Goal: Information Seeking & Learning: Learn about a topic

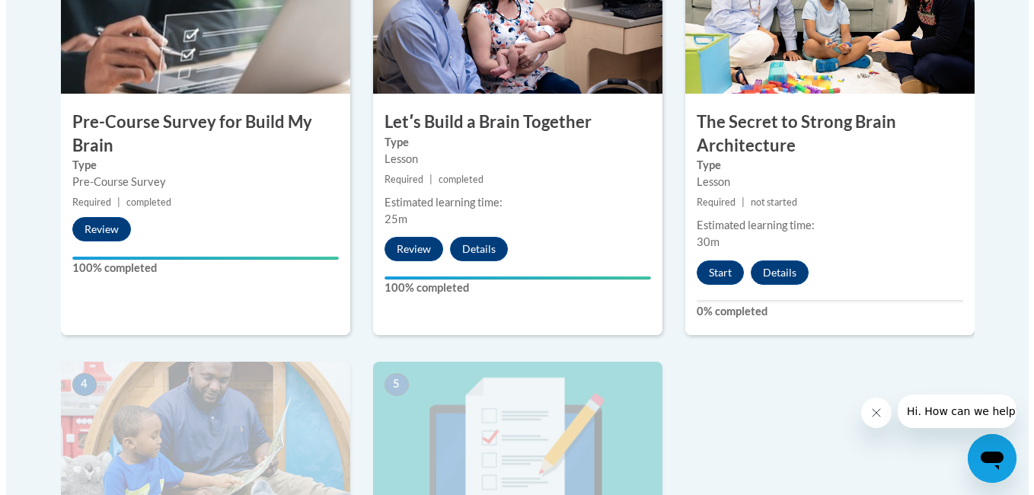
scroll to position [573, 0]
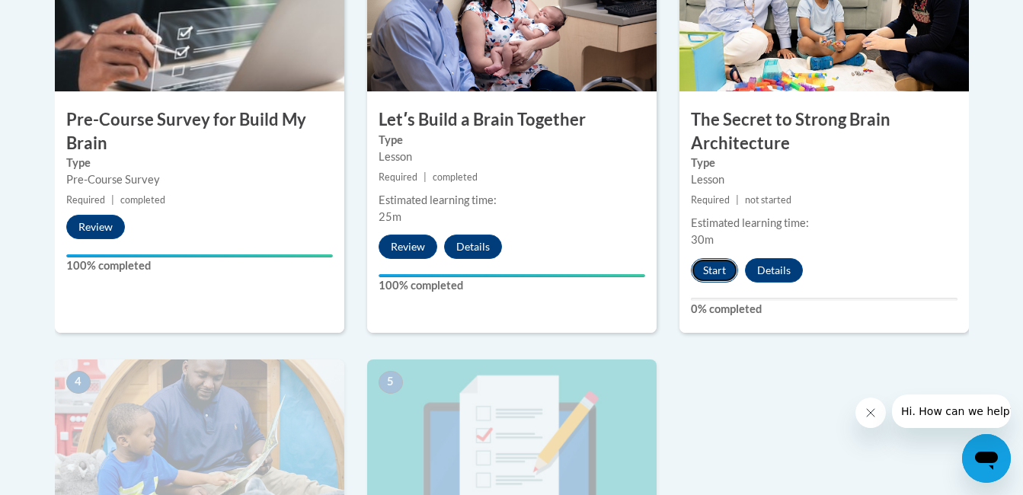
click at [714, 266] on button "Start" at bounding box center [714, 270] width 47 height 24
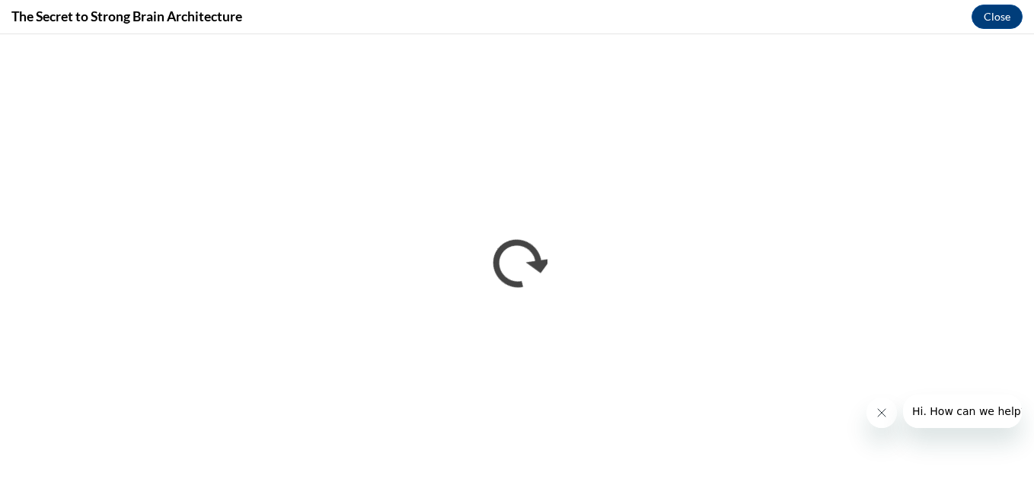
scroll to position [0, 0]
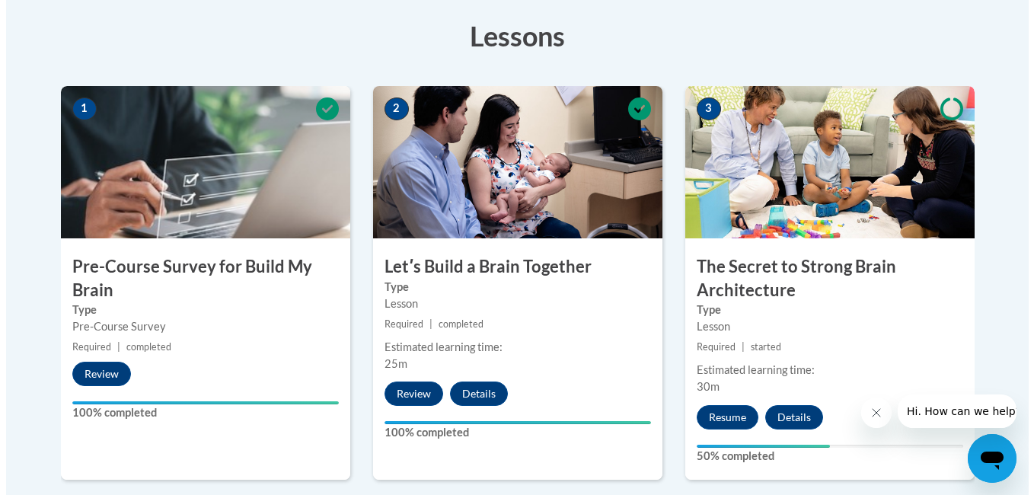
scroll to position [456, 0]
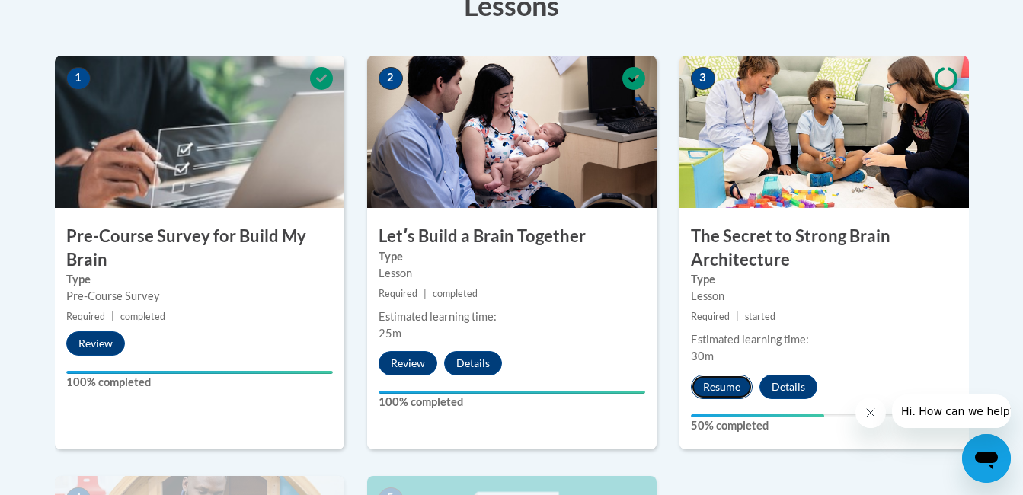
click at [720, 382] on button "Resume" at bounding box center [722, 387] width 62 height 24
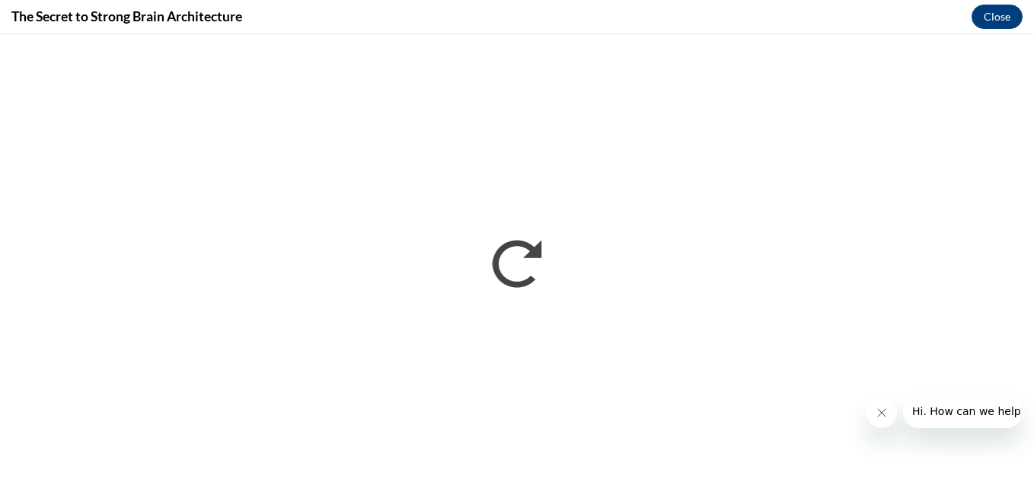
scroll to position [0, 0]
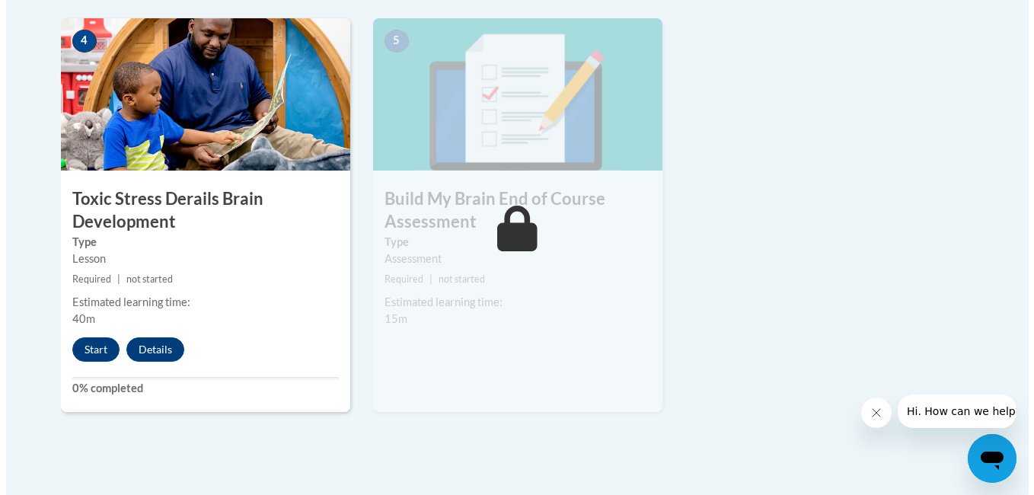
scroll to position [944, 0]
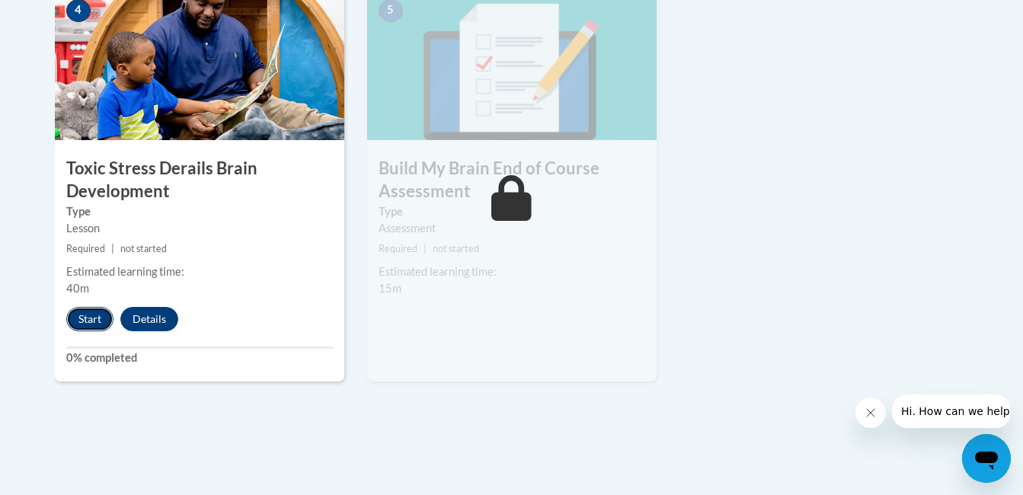
click at [81, 311] on button "Start" at bounding box center [89, 319] width 47 height 24
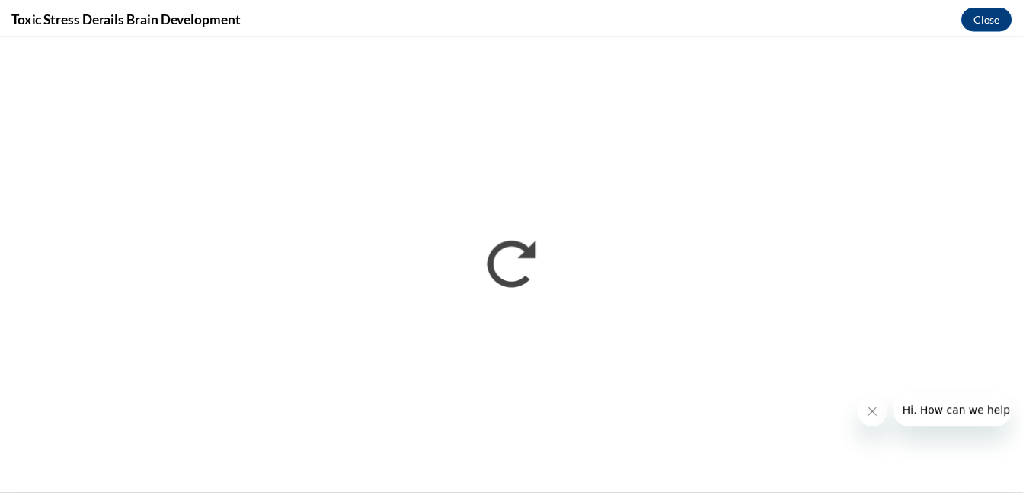
scroll to position [0, 0]
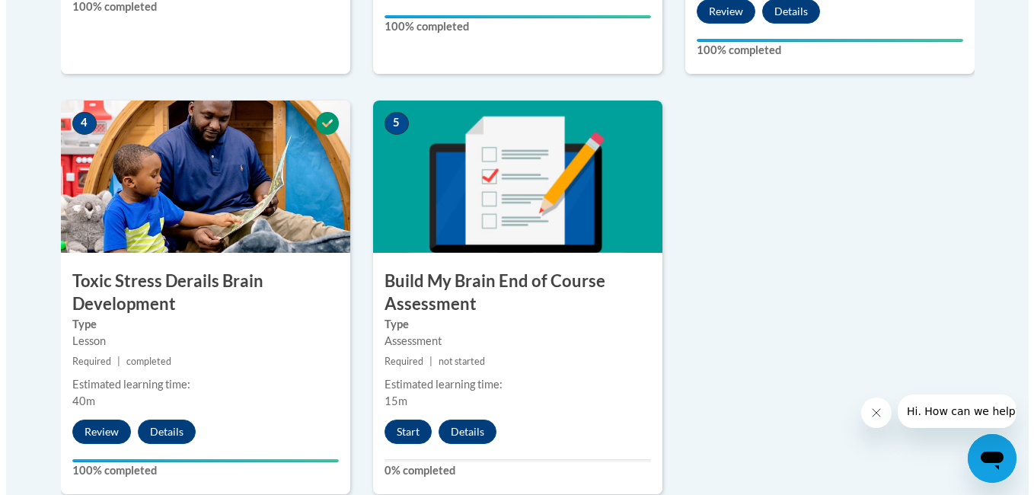
scroll to position [953, 0]
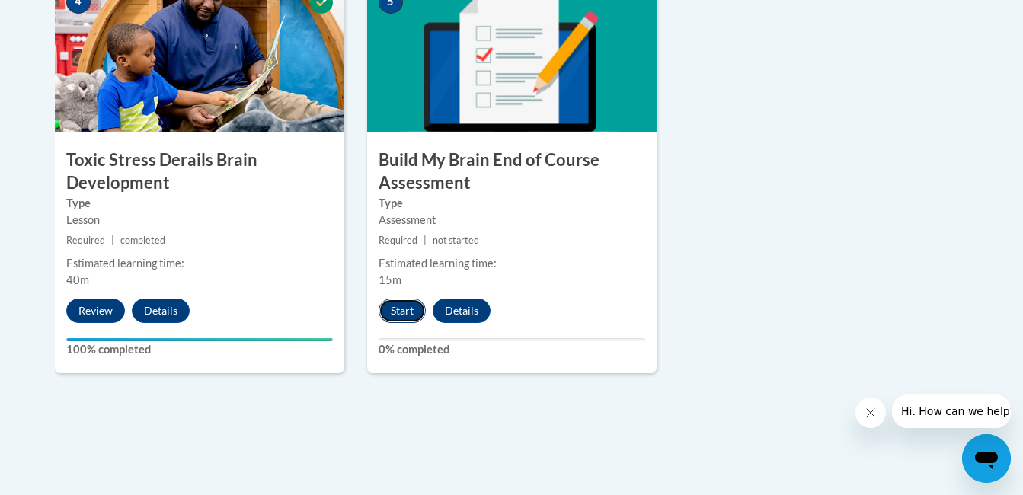
click at [396, 313] on button "Start" at bounding box center [401, 311] width 47 height 24
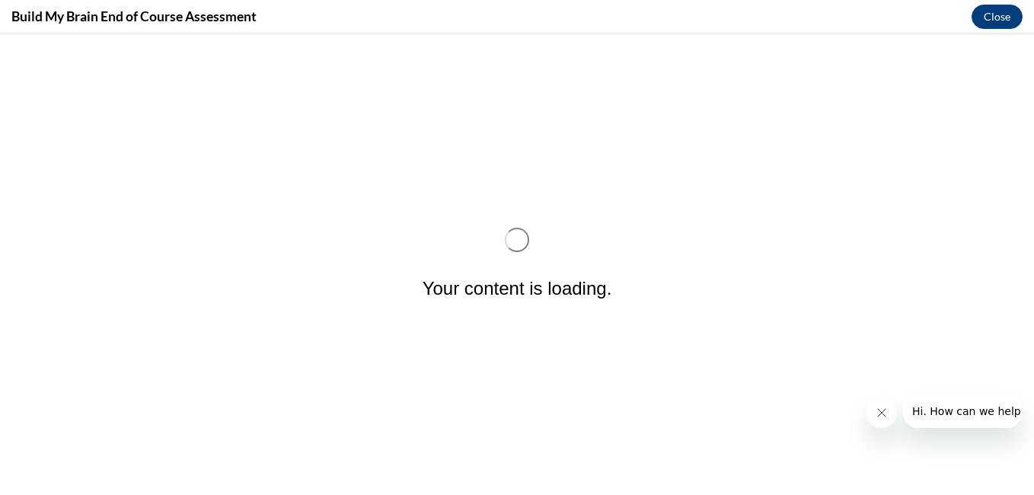
scroll to position [0, 0]
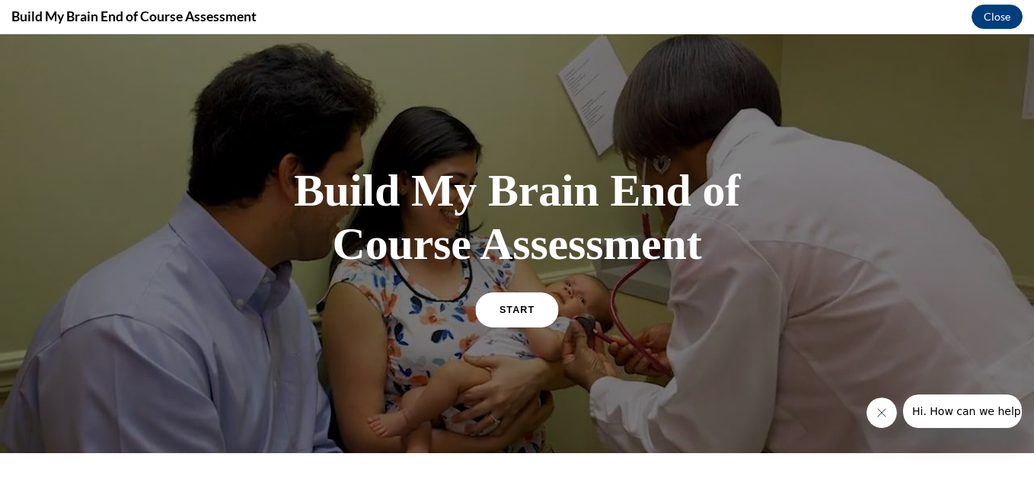
click at [530, 309] on link "START" at bounding box center [516, 309] width 83 height 35
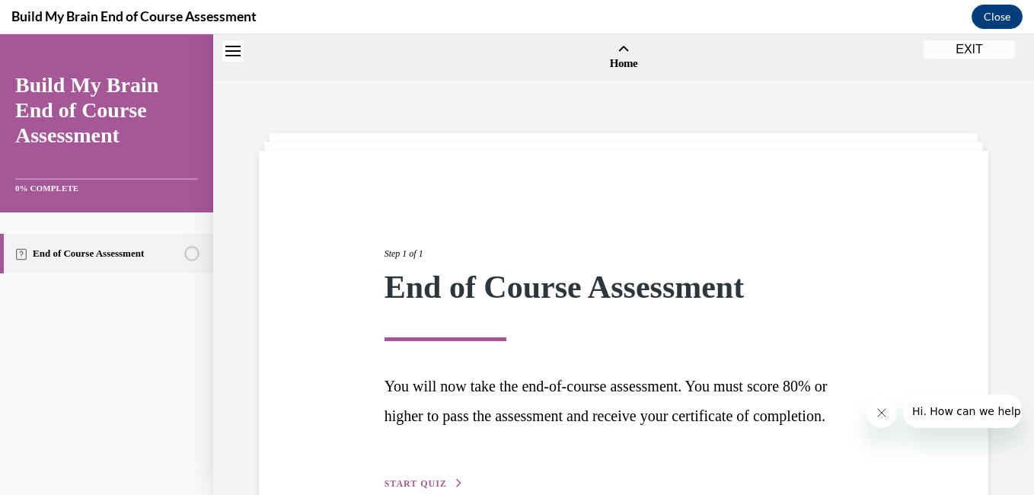
scroll to position [47, 0]
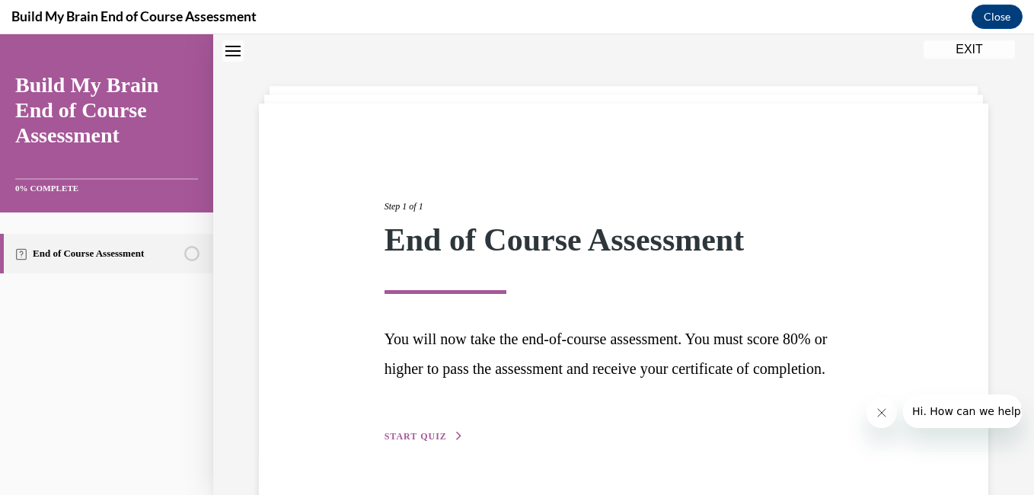
click at [411, 442] on span "START QUIZ" at bounding box center [416, 436] width 62 height 11
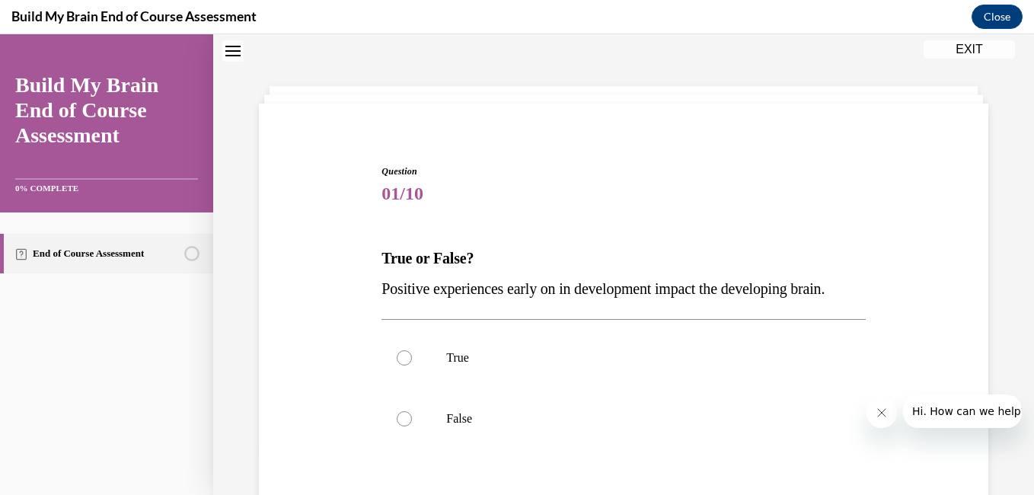
click at [411, 449] on label "False" at bounding box center [624, 418] width 484 height 61
click at [411, 426] on input "False" at bounding box center [404, 418] width 15 height 15
radio input "true"
click at [404, 366] on div at bounding box center [404, 357] width 15 height 15
click at [404, 366] on input "True" at bounding box center [404, 357] width 15 height 15
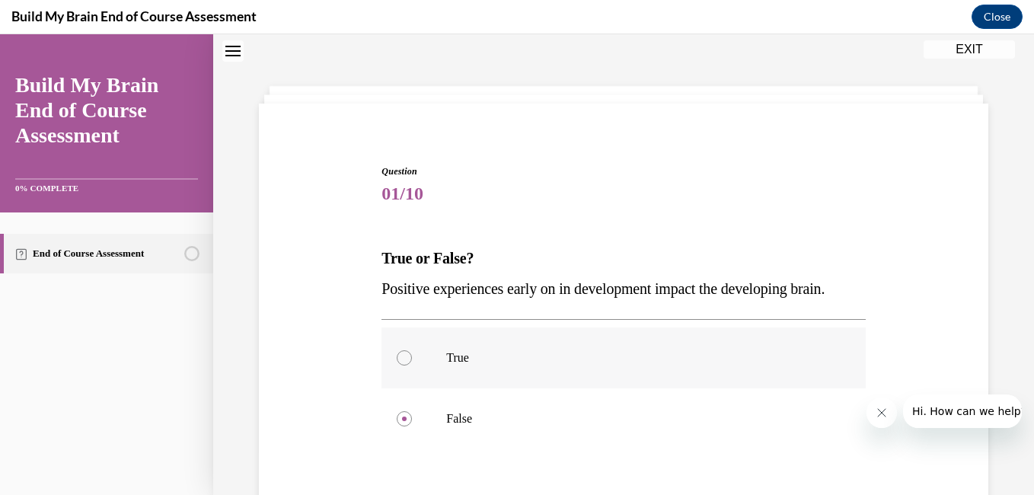
radio input "true"
click at [1004, 483] on div "Question 01/10 True or False? Positive experiences early on in development impa…" at bounding box center [623, 352] width 821 height 634
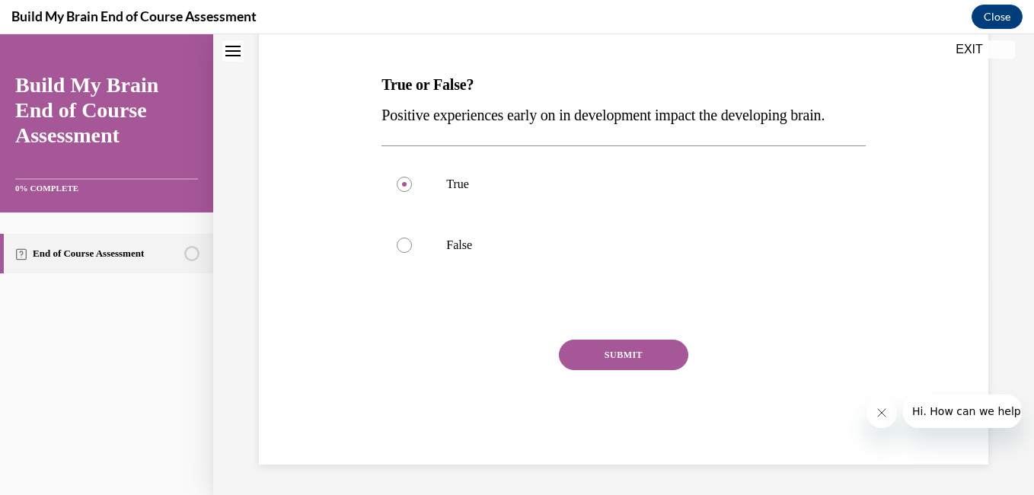
scroll to position [251, 0]
click at [634, 352] on button "SUBMIT" at bounding box center [623, 355] width 129 height 30
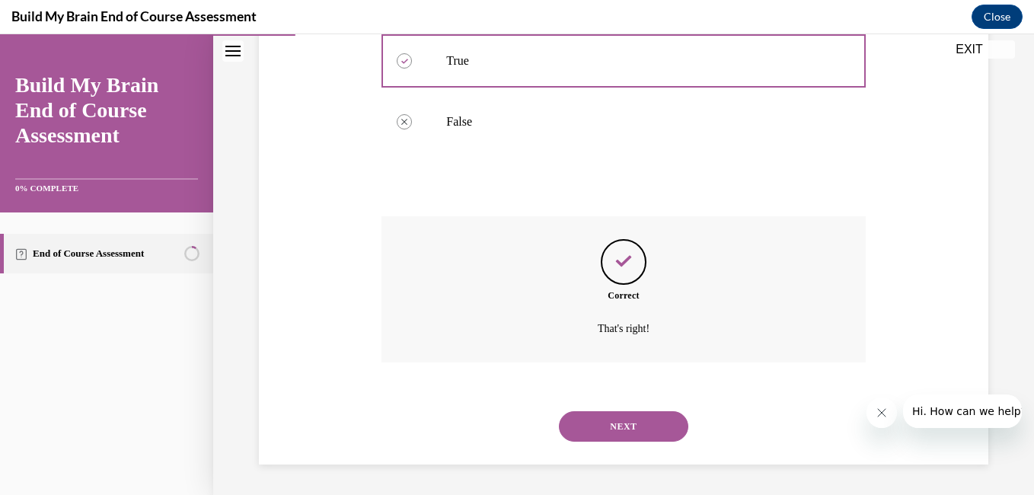
scroll to position [375, 0]
click at [605, 425] on button "NEXT" at bounding box center [623, 426] width 129 height 30
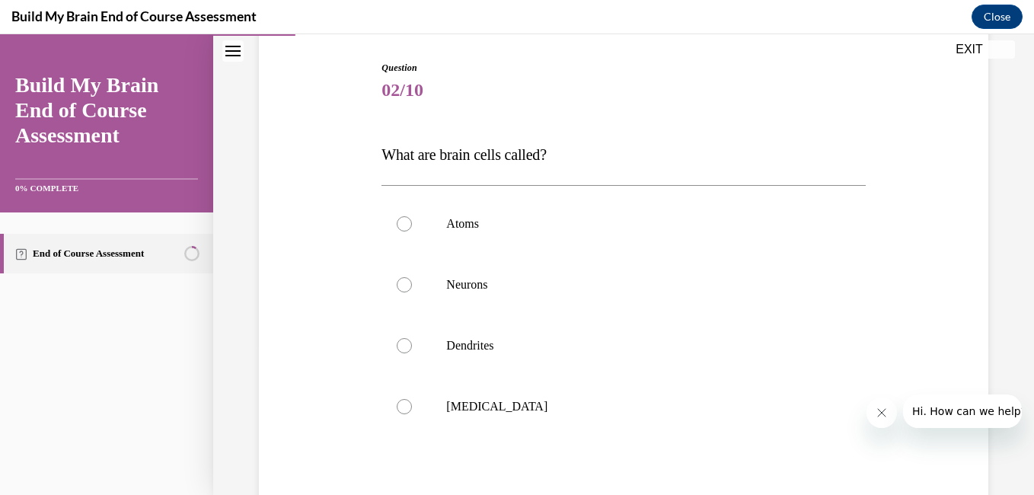
scroll to position [152, 0]
click at [401, 284] on div at bounding box center [404, 283] width 15 height 15
click at [401, 284] on input "Neurons" at bounding box center [404, 283] width 15 height 15
radio input "true"
click at [397, 337] on input "Dendrites" at bounding box center [404, 344] width 15 height 15
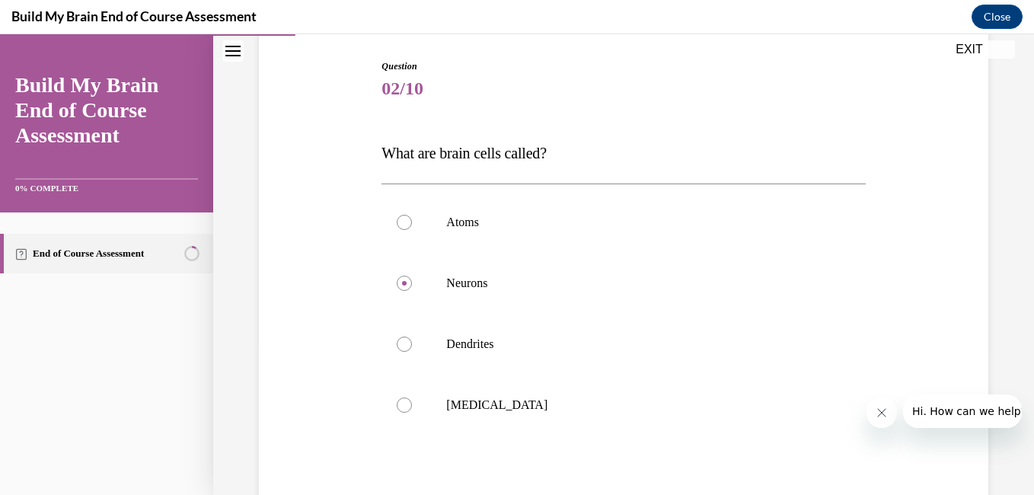
radio input "true"
click at [397, 397] on input "Grey matter" at bounding box center [404, 404] width 15 height 15
radio input "true"
click at [407, 284] on div at bounding box center [404, 283] width 15 height 15
click at [407, 284] on input "Neurons" at bounding box center [404, 283] width 15 height 15
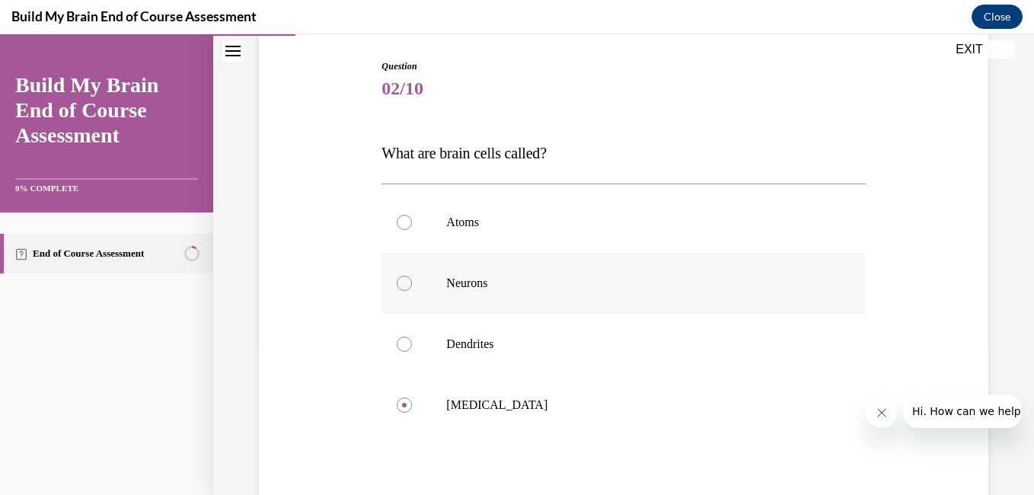
radio input "true"
click at [1010, 474] on div "Question 02/10 What are brain cells called? Atoms Neurons Dendrites Grey matter…" at bounding box center [623, 292] width 821 height 725
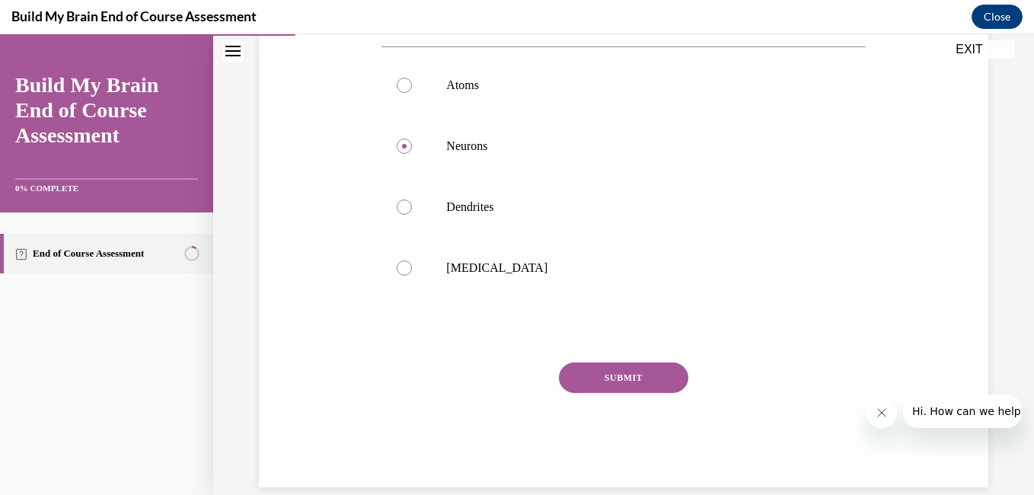
scroll to position [312, 0]
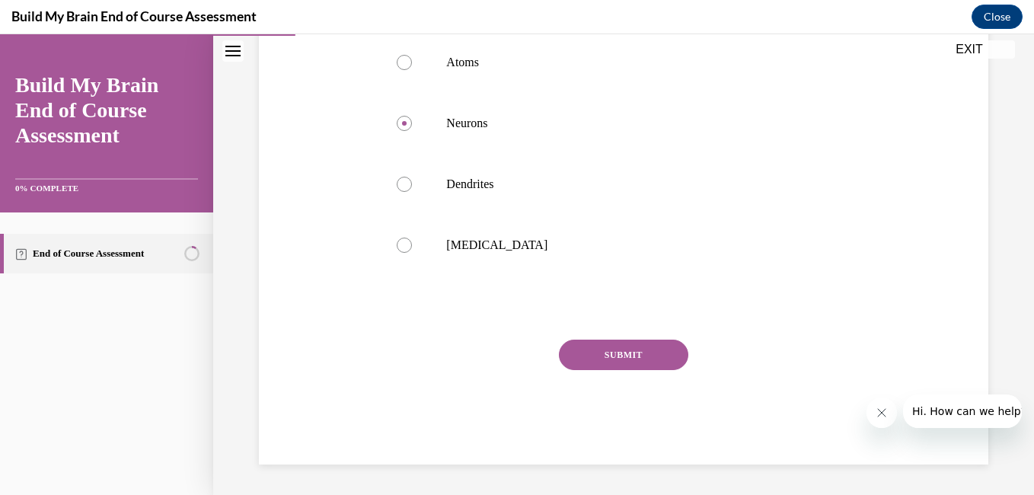
click at [599, 356] on button "SUBMIT" at bounding box center [623, 355] width 129 height 30
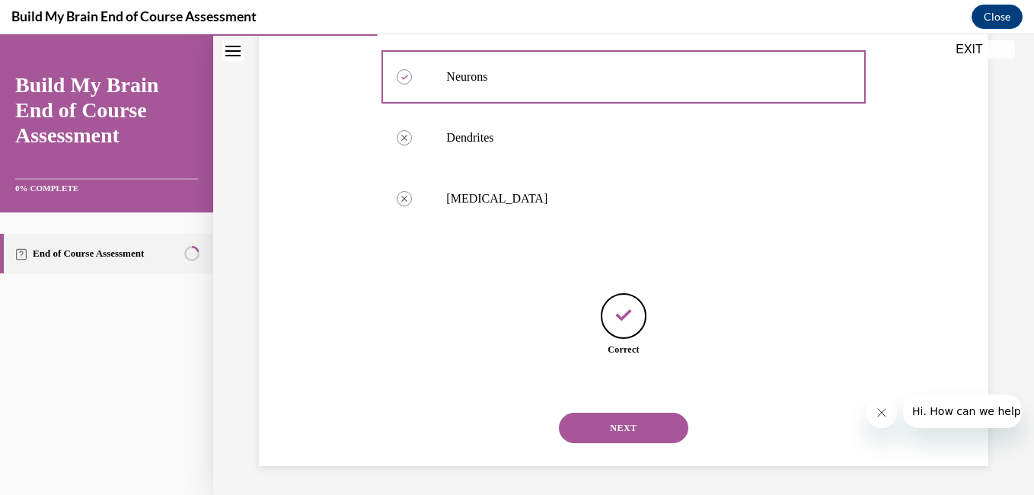
scroll to position [360, 0]
click at [640, 430] on button "NEXT" at bounding box center [623, 426] width 129 height 30
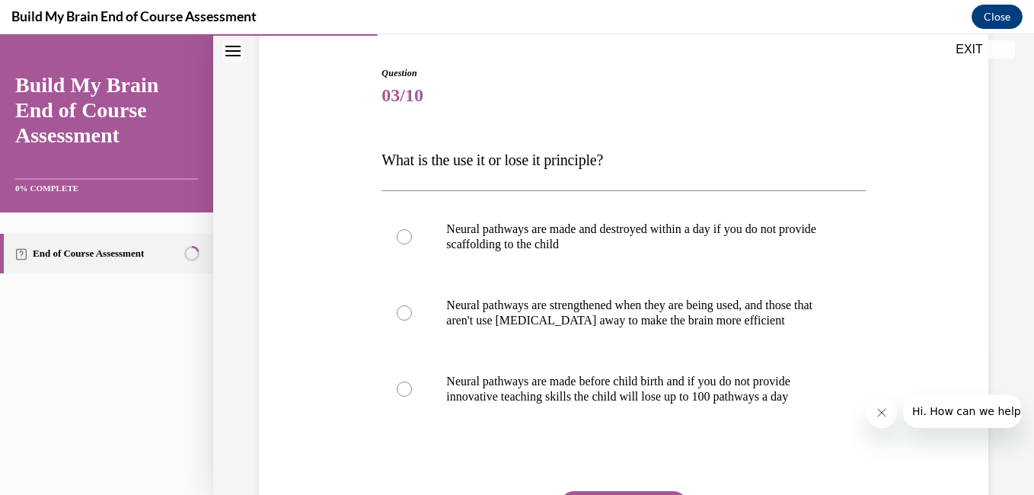
scroll to position [152, 0]
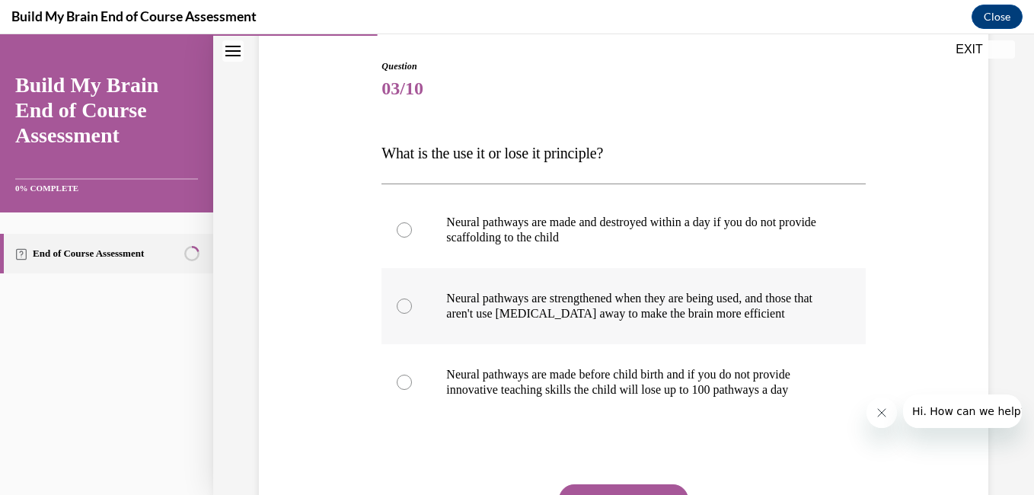
click at [399, 307] on div at bounding box center [404, 306] width 15 height 15
click at [399, 307] on input "Neural pathways are strengthened when they are being used, and those that aren'…" at bounding box center [404, 306] width 15 height 15
radio input "true"
click at [397, 375] on input "Neural pathways are made before child birth and if you do not provide innovativ…" at bounding box center [404, 382] width 15 height 15
radio input "true"
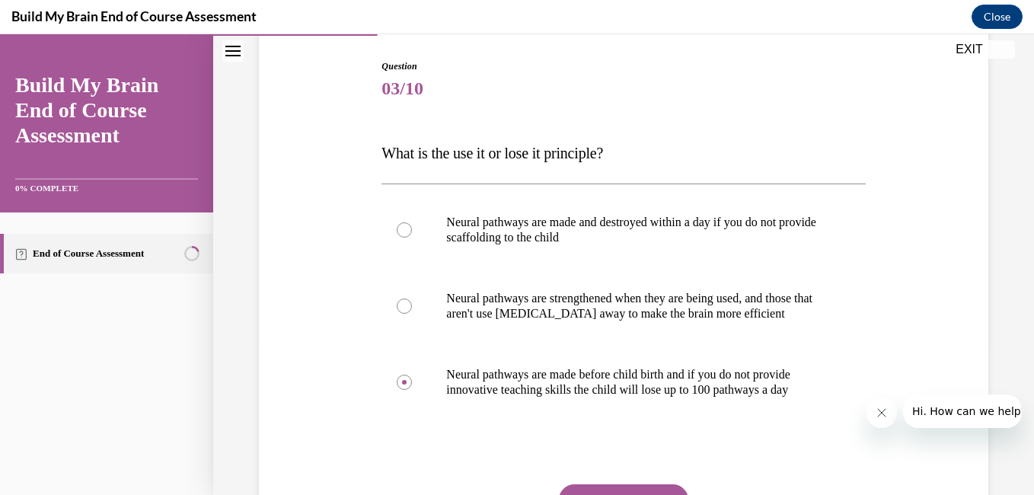
click at [1001, 480] on div "Question 03/10 What is the use it or lose it principle? Neural pathways are mad…" at bounding box center [623, 285] width 821 height 710
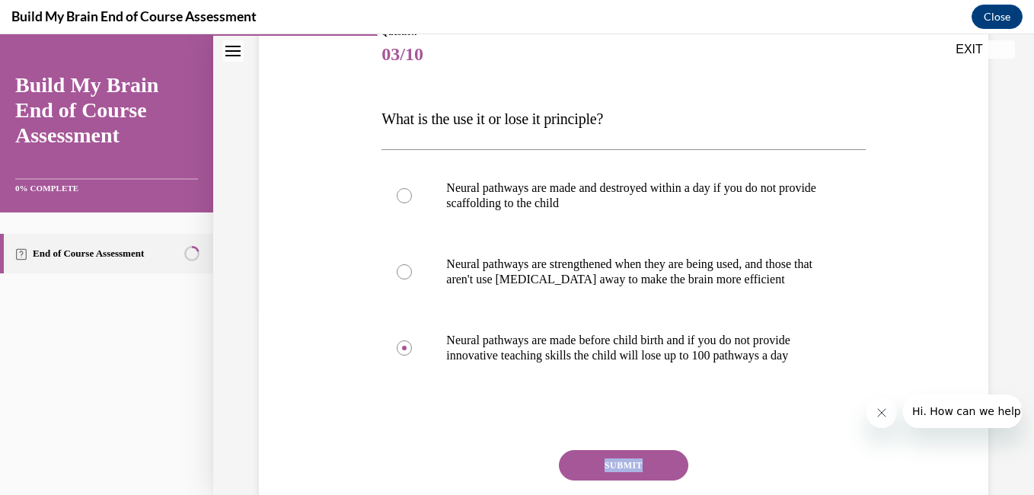
scroll to position [213, 0]
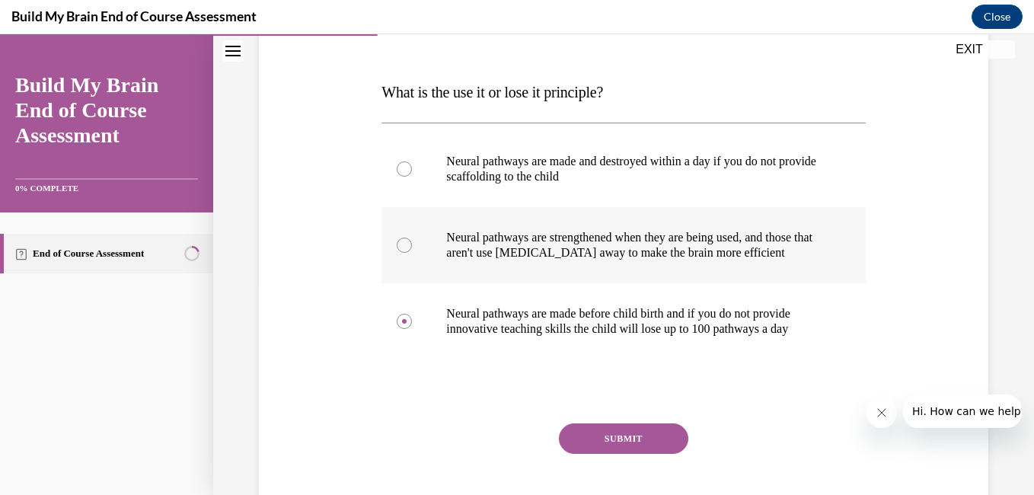
click at [402, 244] on div at bounding box center [404, 245] width 15 height 15
click at [402, 244] on input "Neural pathways are strengthened when they are being used, and those that aren'…" at bounding box center [404, 245] width 15 height 15
radio input "true"
click at [588, 452] on button "SUBMIT" at bounding box center [623, 438] width 129 height 30
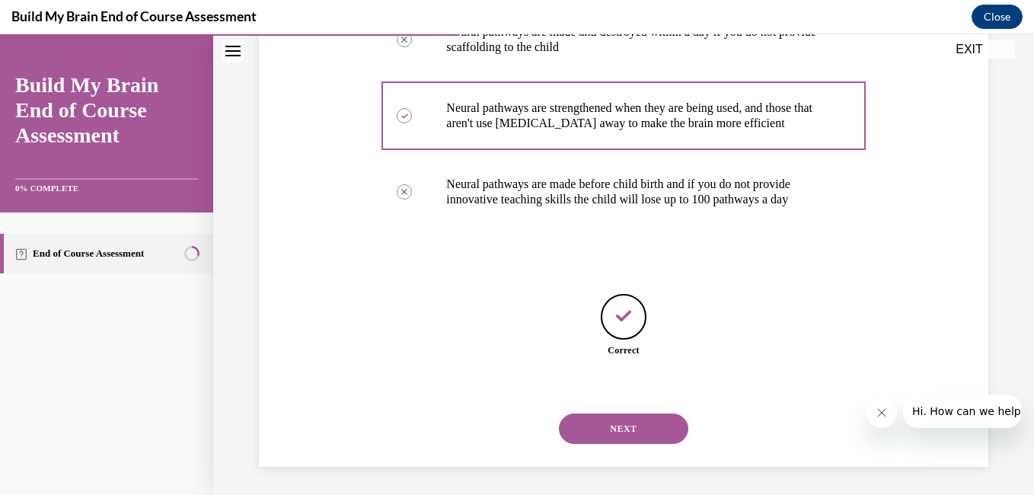
scroll to position [360, 0]
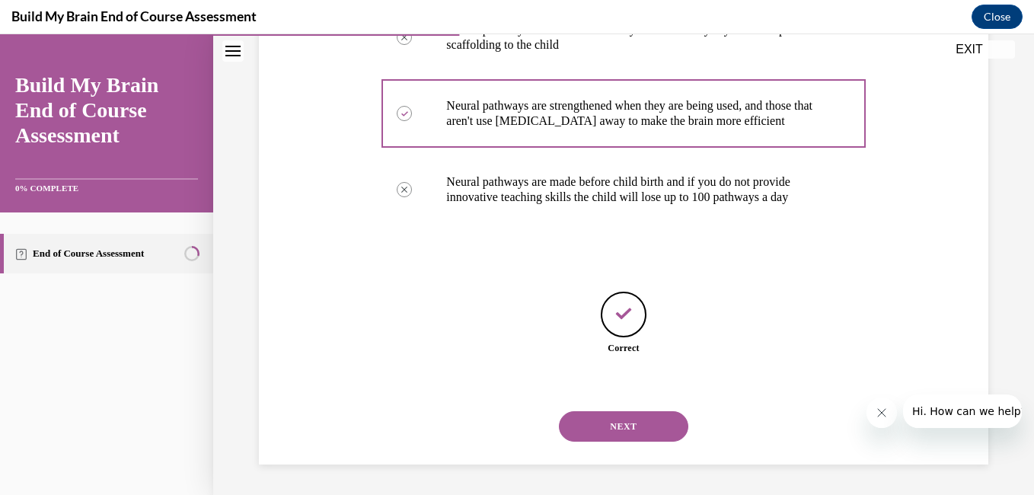
click at [611, 426] on button "NEXT" at bounding box center [623, 426] width 129 height 30
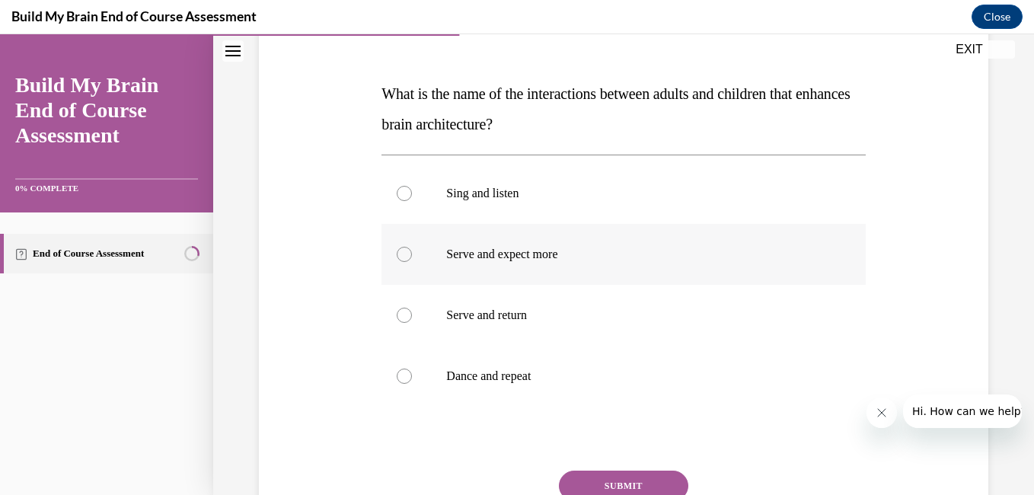
scroll to position [213, 0]
click at [408, 314] on div at bounding box center [404, 313] width 15 height 15
click at [408, 314] on input "Serve and return" at bounding box center [404, 313] width 15 height 15
radio input "true"
click at [643, 479] on button "SUBMIT" at bounding box center [623, 484] width 129 height 30
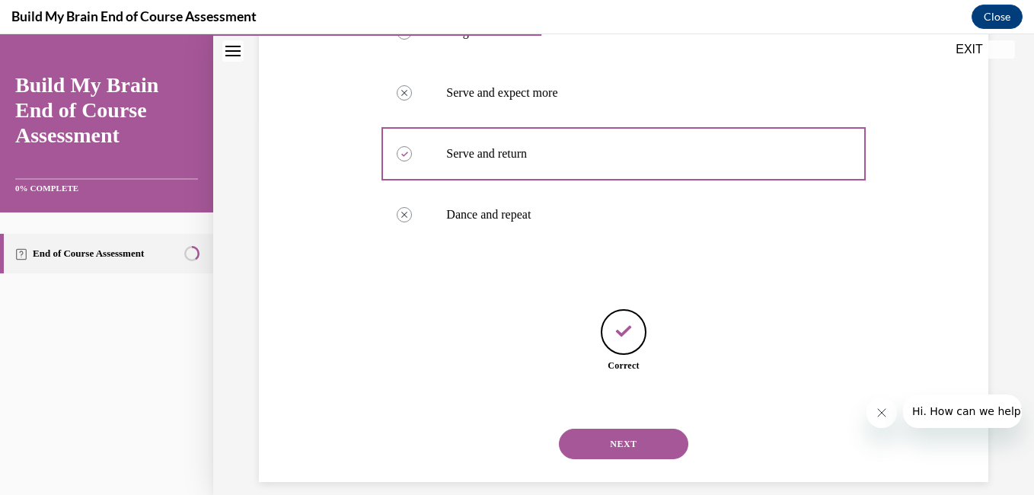
scroll to position [391, 0]
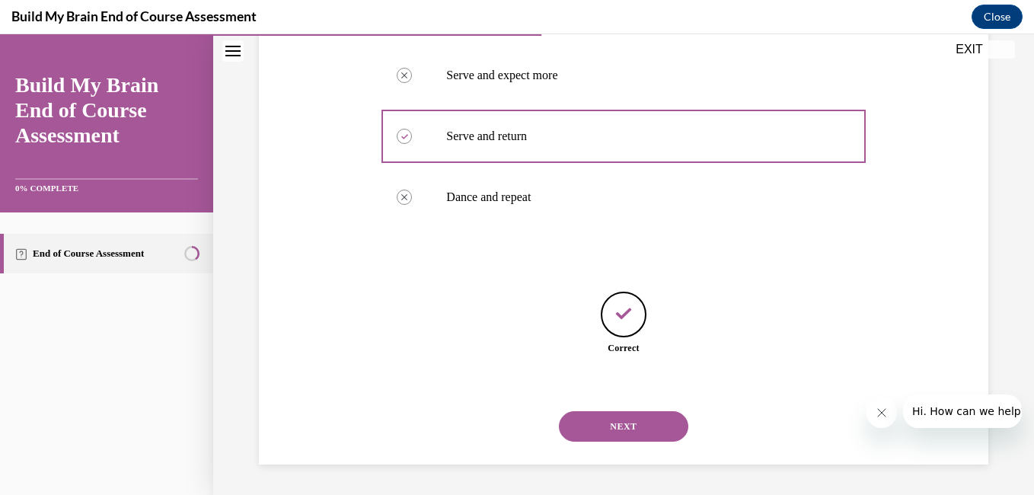
click at [619, 422] on button "NEXT" at bounding box center [623, 426] width 129 height 30
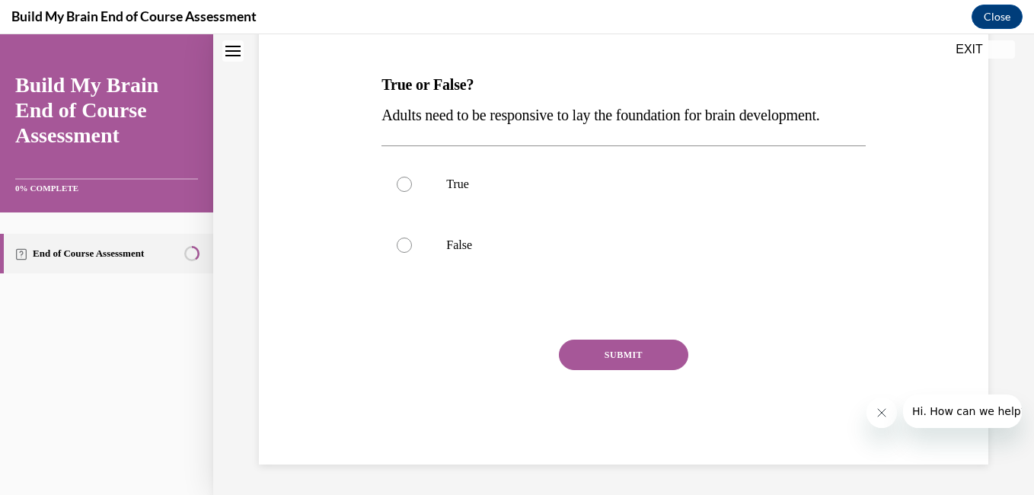
scroll to position [0, 0]
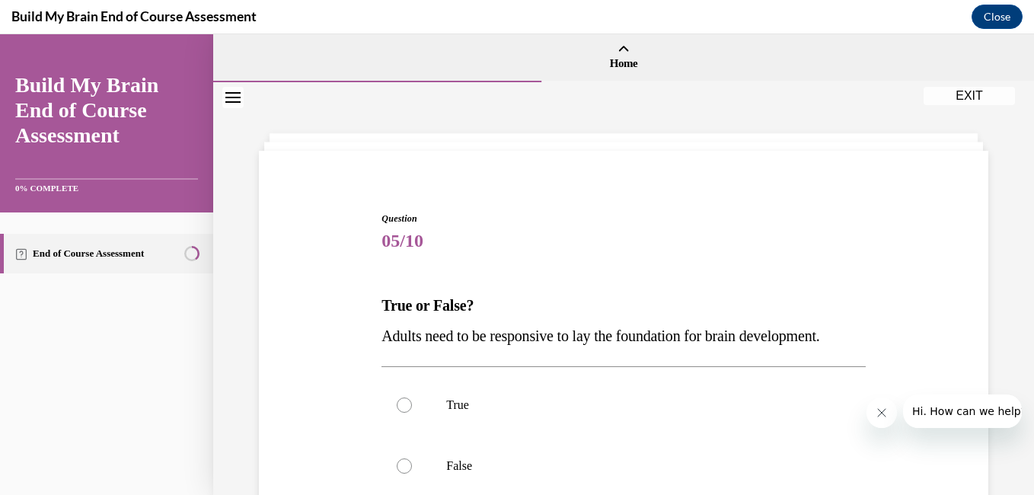
click at [1003, 484] on div "Question 05/10 True or False? Adults need to be responsive to lay the foundatio…" at bounding box center [623, 399] width 821 height 634
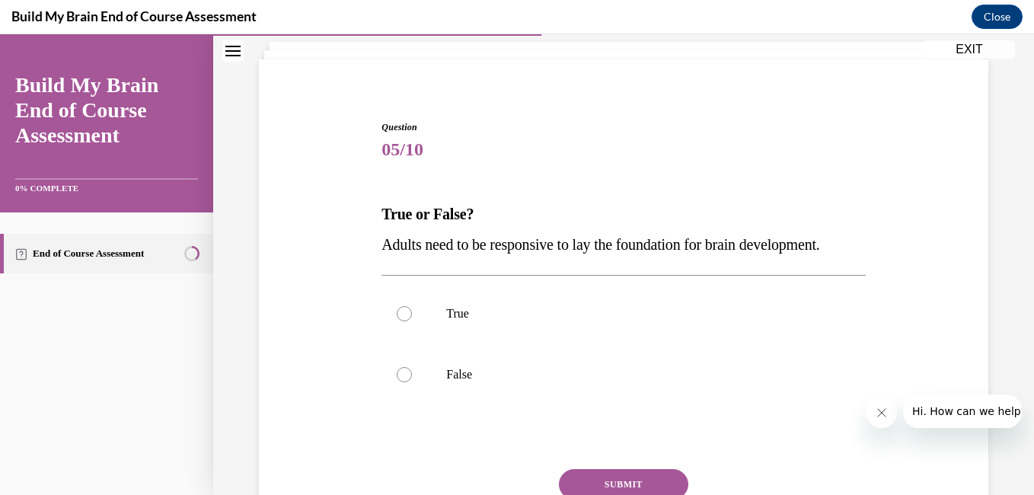
scroll to position [122, 0]
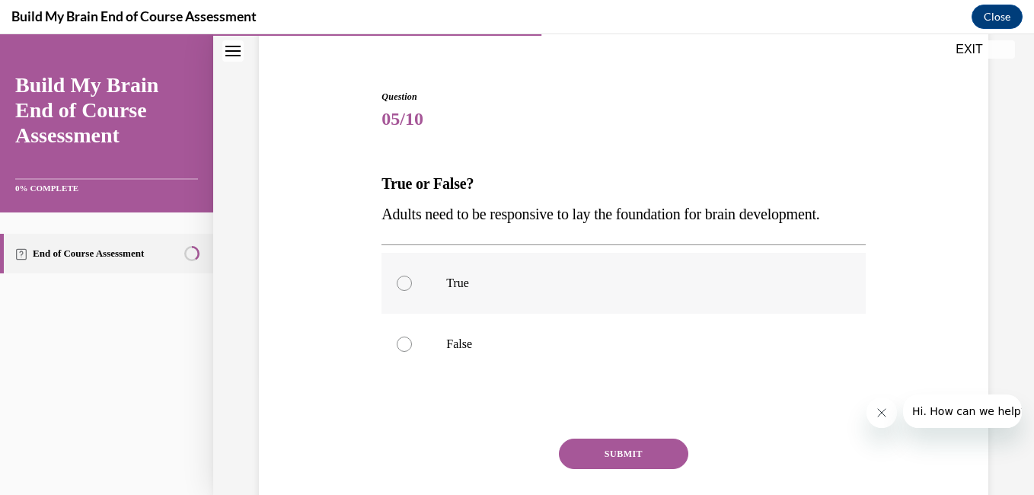
click at [410, 291] on div at bounding box center [404, 283] width 15 height 15
click at [410, 291] on input "True" at bounding box center [404, 283] width 15 height 15
radio input "true"
click at [605, 469] on button "SUBMIT" at bounding box center [623, 454] width 129 height 30
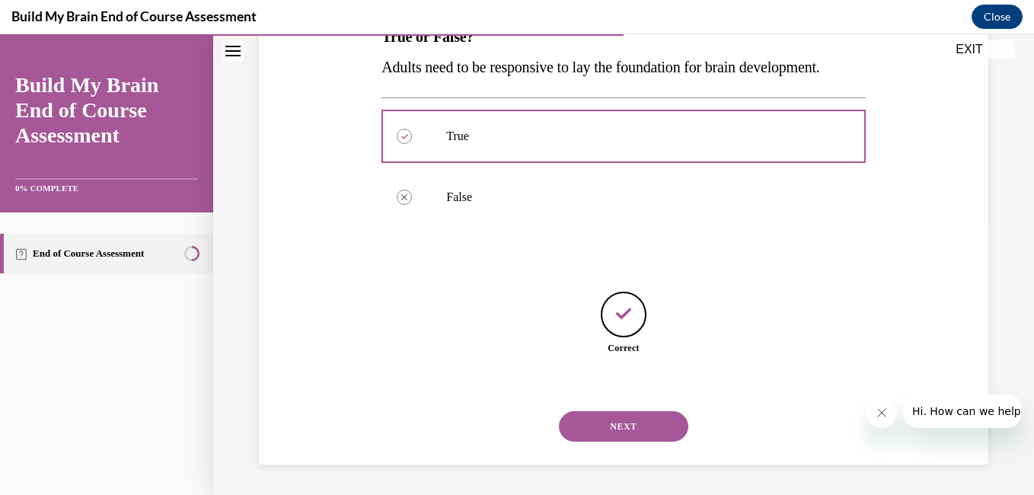
scroll to position [299, 0]
click at [608, 422] on button "NEXT" at bounding box center [623, 426] width 129 height 30
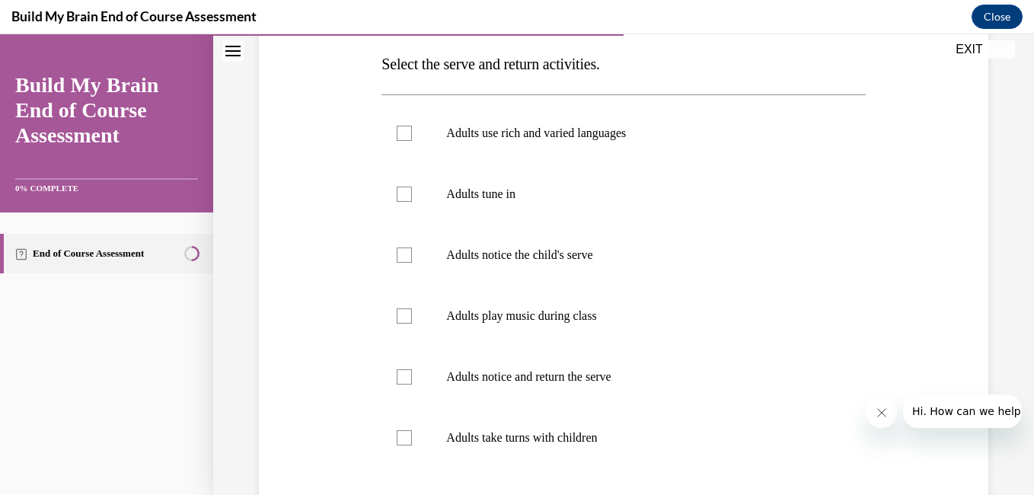
scroll to position [244, 0]
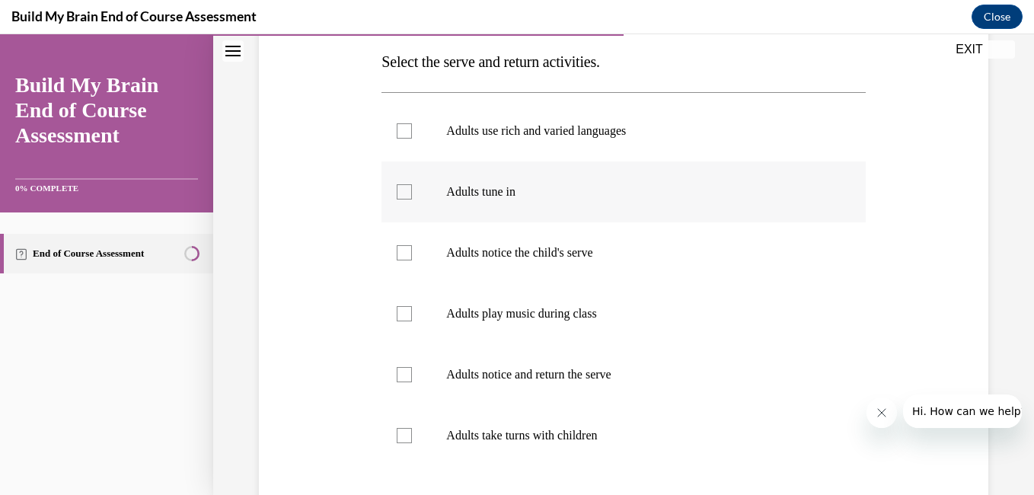
click at [404, 193] on div at bounding box center [404, 191] width 15 height 15
click at [404, 193] on input "Adults tune in" at bounding box center [404, 191] width 15 height 15
drag, startPoint x: 391, startPoint y: 350, endPoint x: 605, endPoint y: 347, distance: 214.0
click at [605, 347] on label "Adults notice and return the serve" at bounding box center [624, 374] width 484 height 61
drag, startPoint x: 605, startPoint y: 347, endPoint x: 823, endPoint y: 170, distance: 280.9
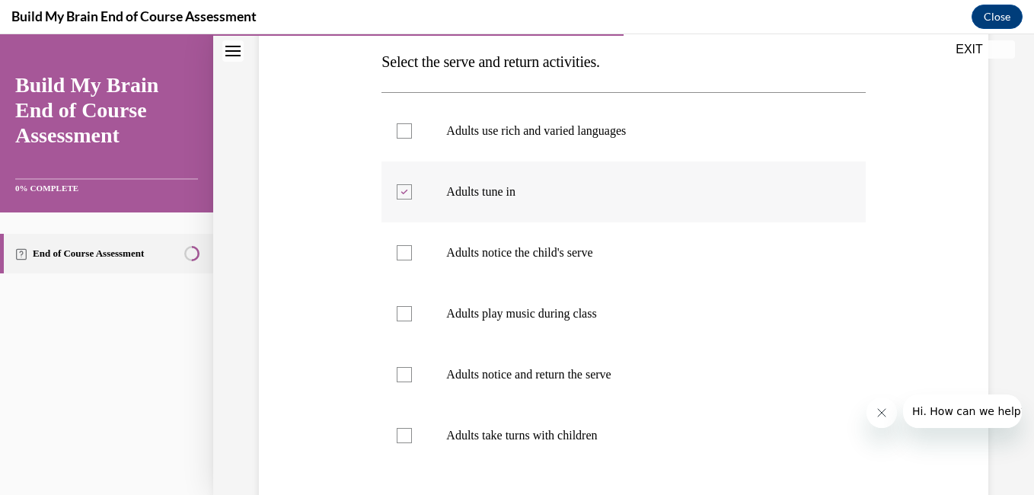
click at [823, 170] on label "Adults tune in" at bounding box center [624, 191] width 484 height 61
click at [412, 184] on input "Adults tune in" at bounding box center [404, 191] width 15 height 15
checkbox input "false"
click at [407, 247] on div at bounding box center [404, 252] width 15 height 15
click at [407, 247] on input "Adults notice the child's serve" at bounding box center [404, 252] width 15 height 15
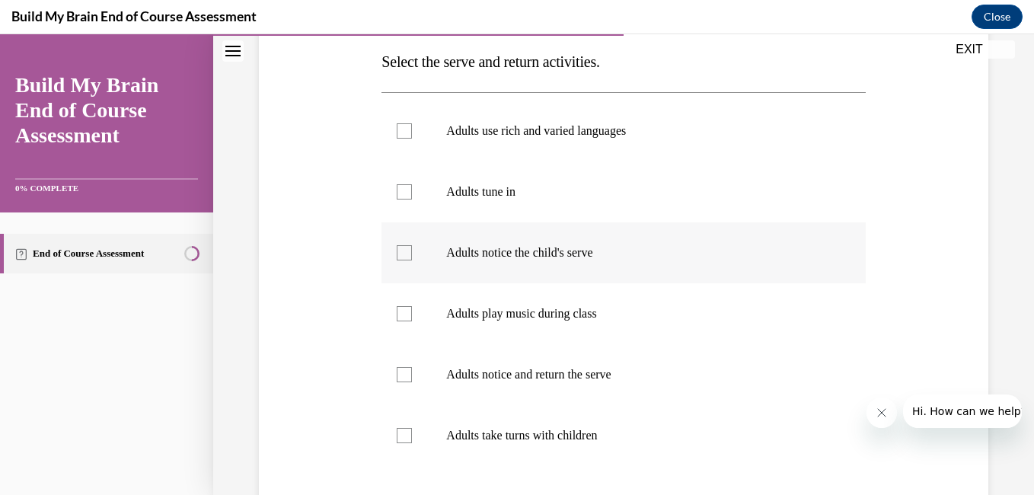
checkbox input "true"
click at [407, 375] on div at bounding box center [404, 374] width 15 height 15
click at [407, 375] on input "Adults notice and return the serve" at bounding box center [404, 374] width 15 height 15
checkbox input "true"
click at [407, 432] on div at bounding box center [404, 435] width 15 height 15
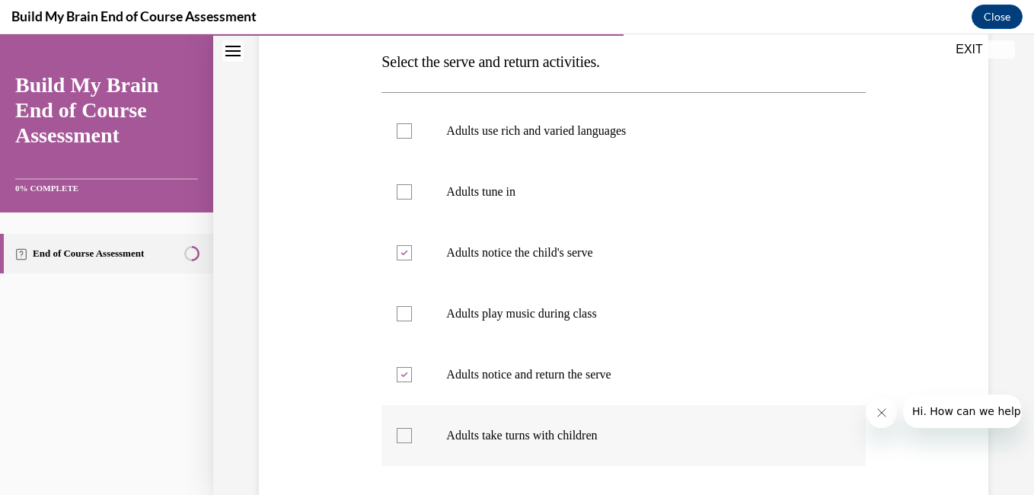
click at [407, 432] on input "Adults take turns with children" at bounding box center [404, 435] width 15 height 15
checkbox input "true"
click at [992, 465] on div "Question 06/10 Select the serve and return activities. Adults use rich and vari…" at bounding box center [623, 262] width 821 height 847
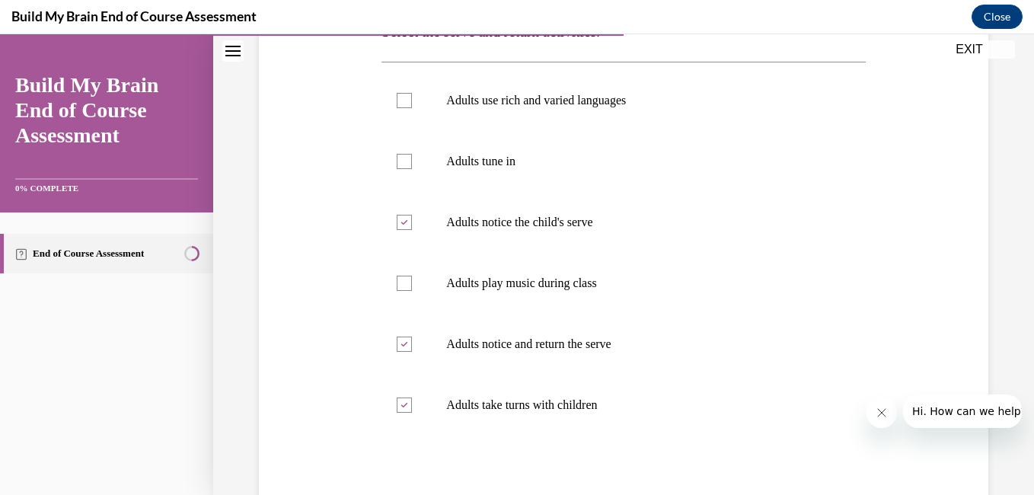
scroll to position [305, 0]
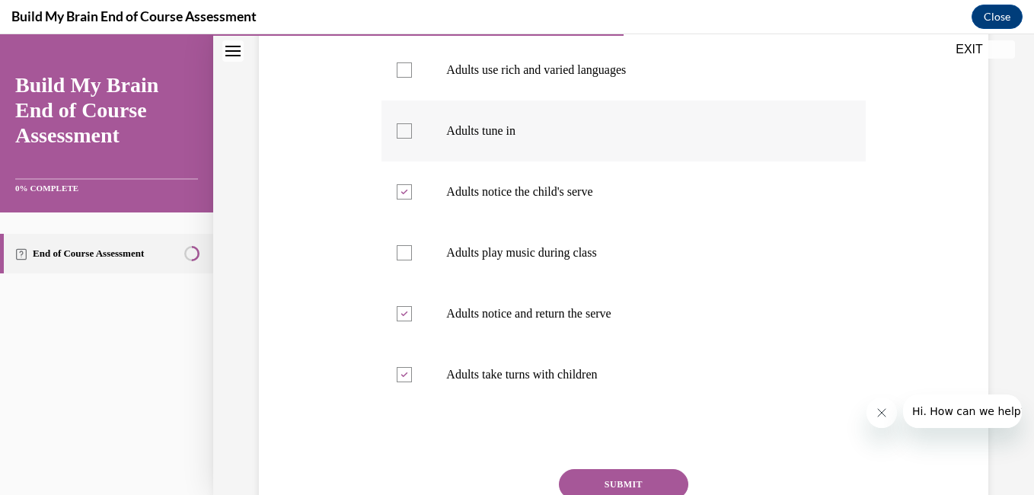
click at [403, 129] on div at bounding box center [404, 130] width 15 height 15
click at [403, 129] on input "Adults tune in" at bounding box center [404, 130] width 15 height 15
checkbox input "true"
click at [401, 67] on div at bounding box center [404, 69] width 15 height 15
click at [401, 67] on input "Adults use rich and varied languages" at bounding box center [404, 69] width 15 height 15
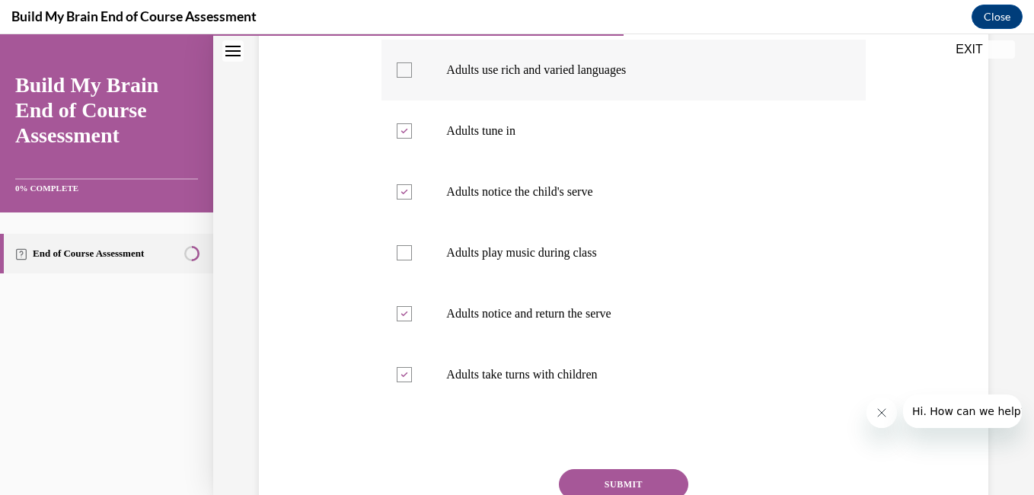
checkbox input "true"
click at [620, 480] on button "SUBMIT" at bounding box center [623, 484] width 129 height 30
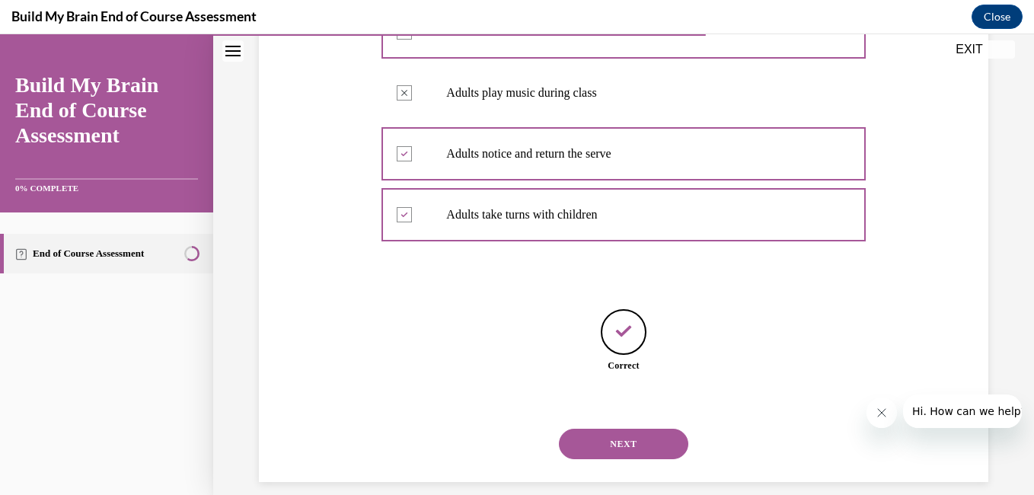
scroll to position [482, 0]
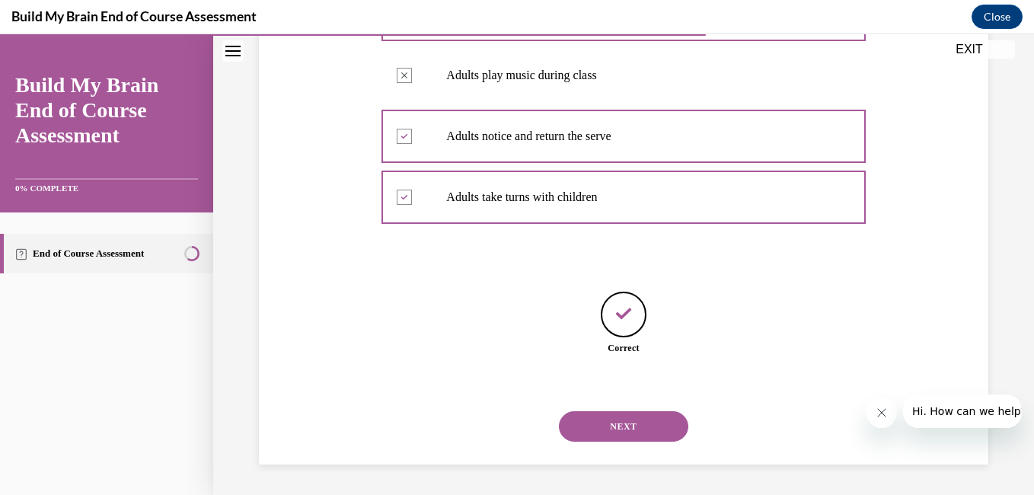
click at [624, 423] on button "NEXT" at bounding box center [623, 426] width 129 height 30
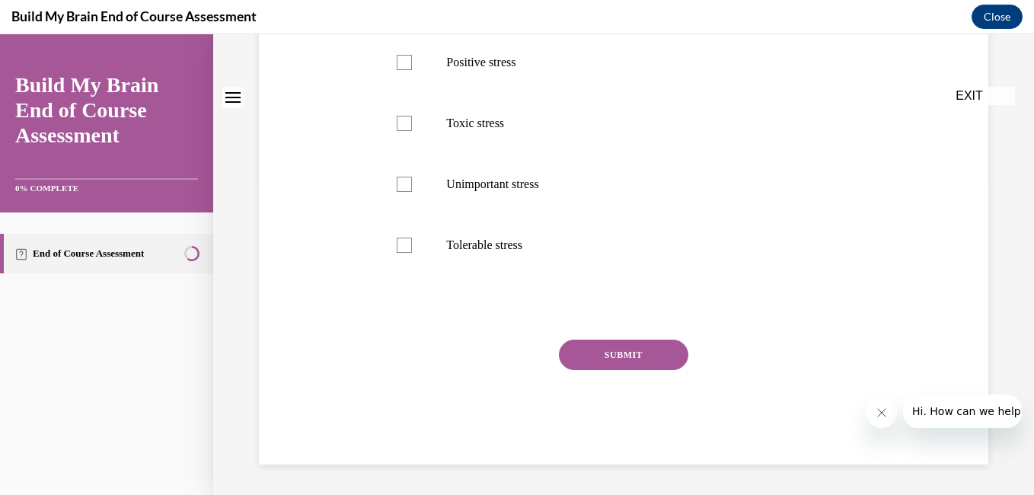
scroll to position [0, 0]
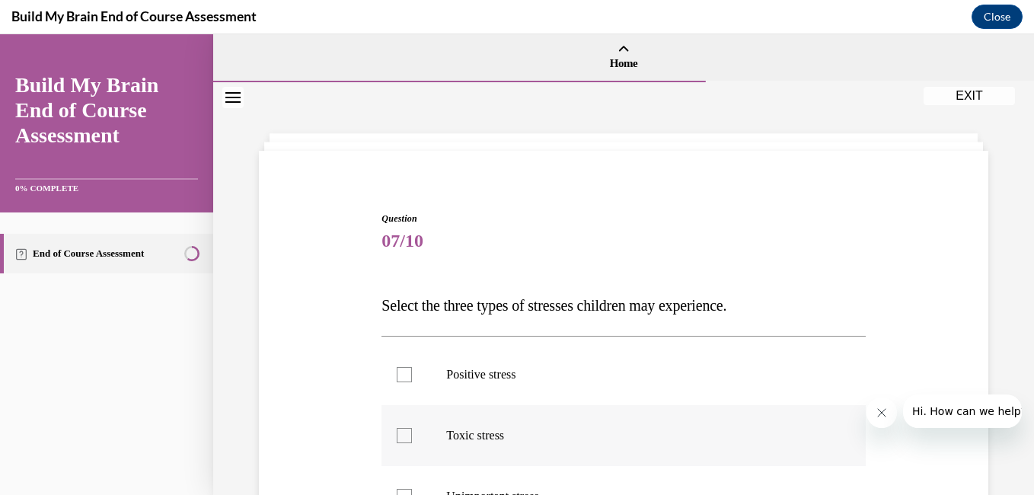
click at [779, 463] on label "Toxic stress" at bounding box center [624, 435] width 484 height 61
click at [412, 443] on input "Toxic stress" at bounding box center [404, 435] width 15 height 15
checkbox input "true"
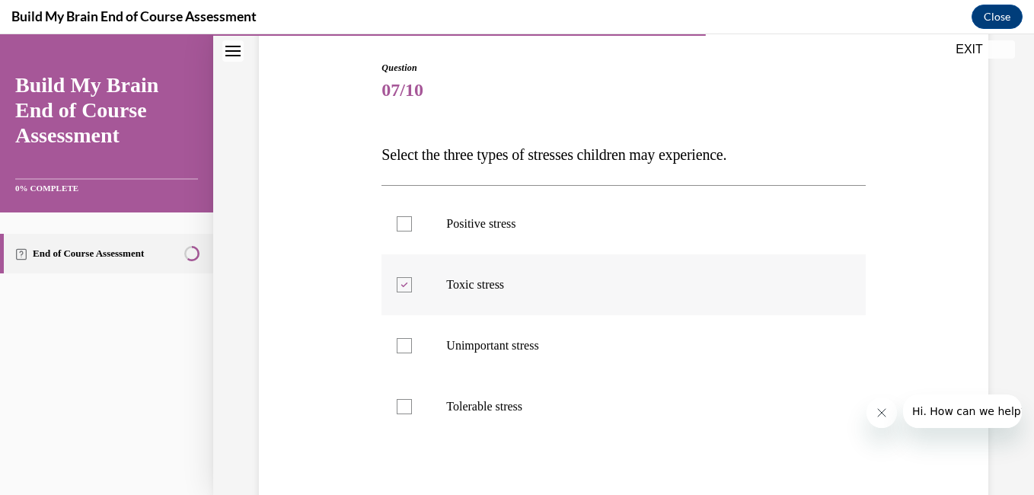
scroll to position [152, 0]
click at [399, 224] on div at bounding box center [404, 222] width 15 height 15
click at [399, 224] on input "Positive stress" at bounding box center [404, 222] width 15 height 15
checkbox input "true"
click at [407, 403] on div at bounding box center [404, 404] width 15 height 15
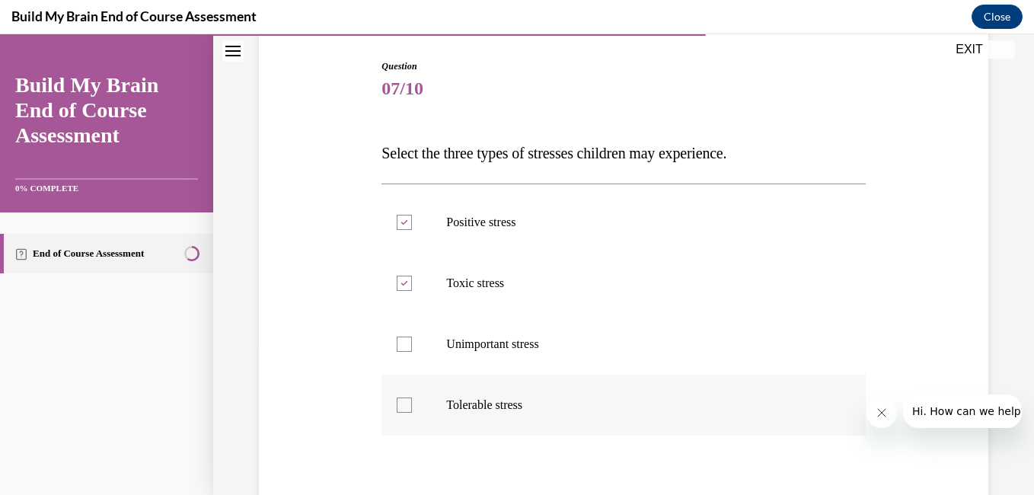
click at [407, 403] on input "Tolerable stress" at bounding box center [404, 404] width 15 height 15
checkbox input "true"
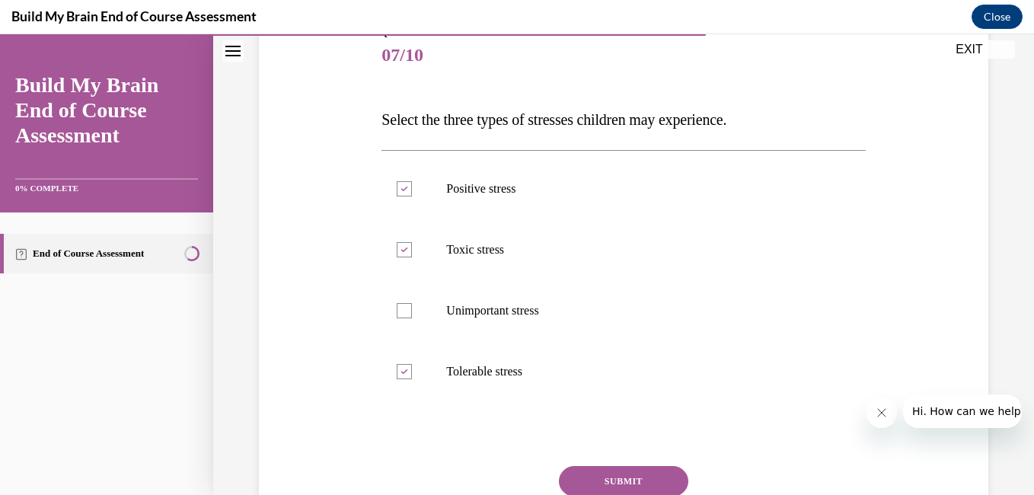
scroll to position [213, 0]
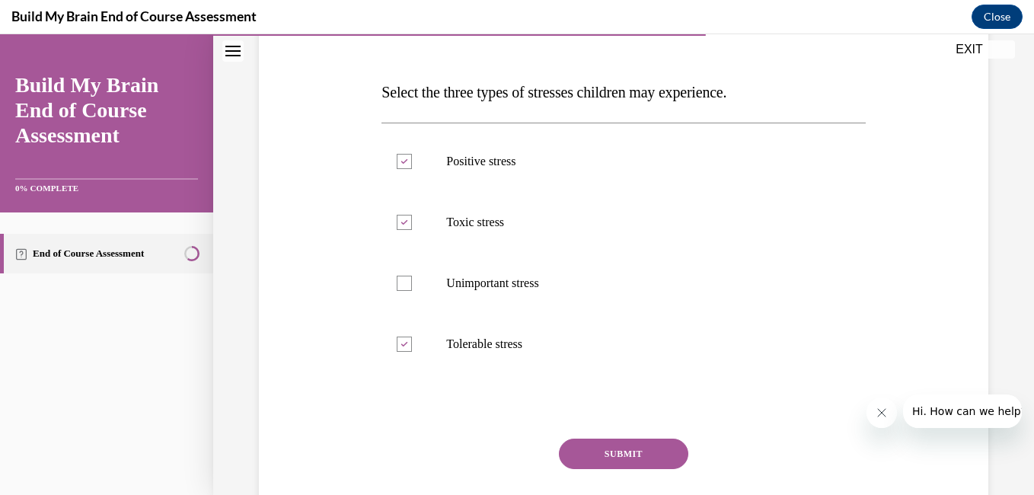
click at [604, 449] on button "SUBMIT" at bounding box center [623, 454] width 129 height 30
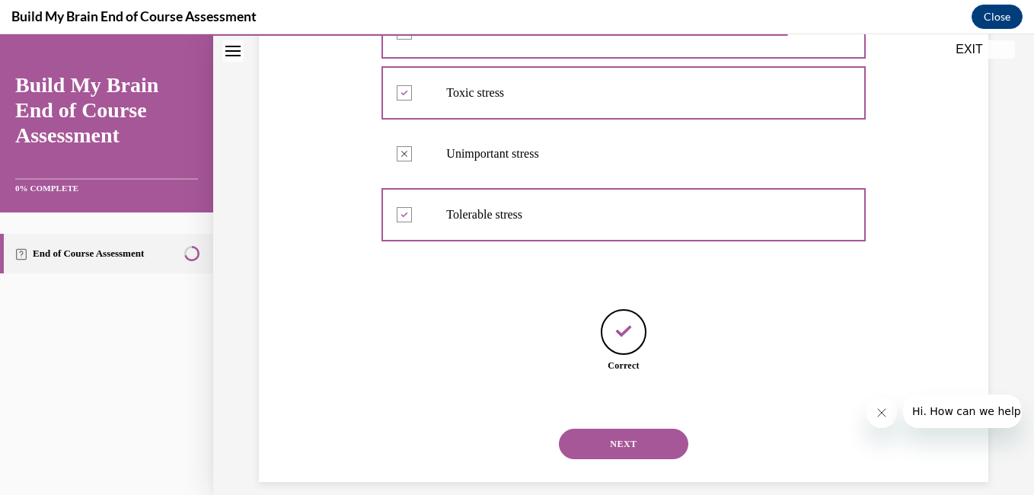
scroll to position [360, 0]
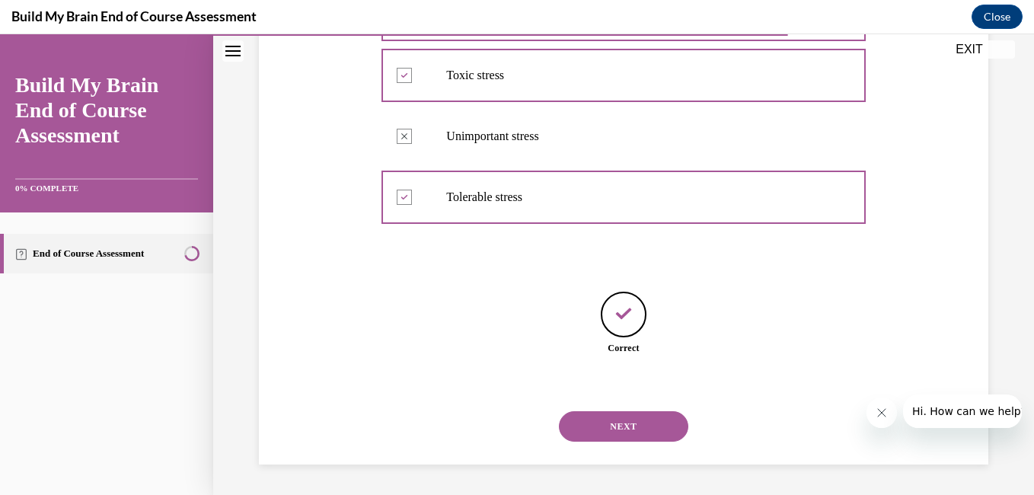
click at [618, 423] on button "NEXT" at bounding box center [623, 426] width 129 height 30
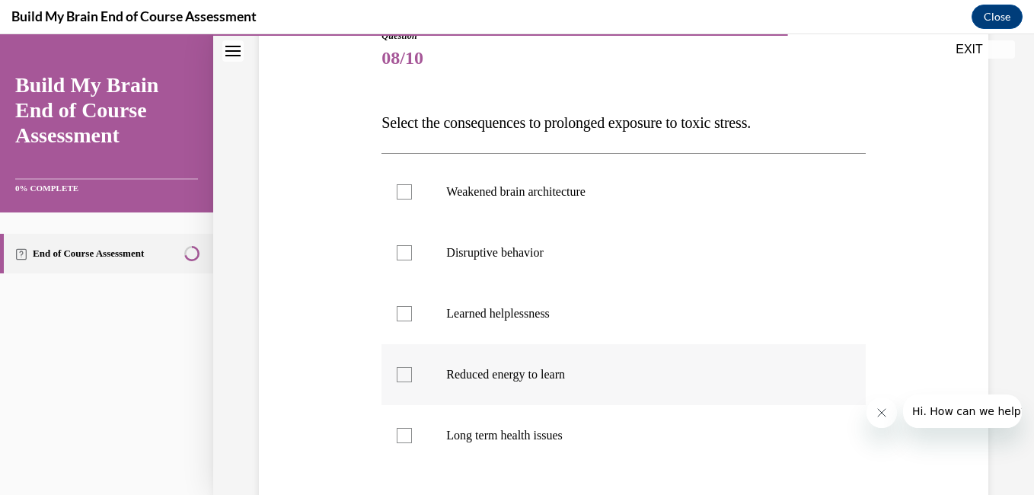
scroll to position [213, 0]
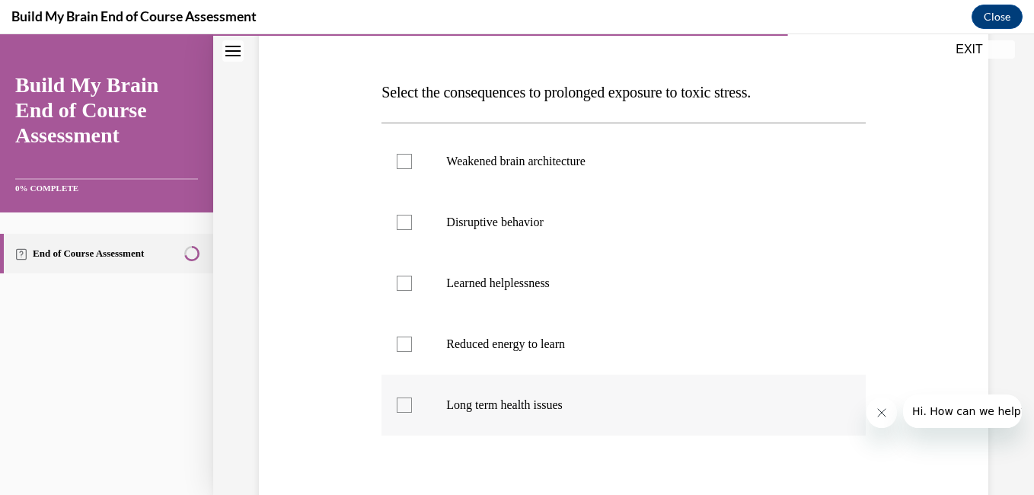
click at [409, 407] on div at bounding box center [404, 404] width 15 height 15
click at [409, 407] on input "Long term health issues" at bounding box center [404, 404] width 15 height 15
checkbox input "true"
drag, startPoint x: 409, startPoint y: 407, endPoint x: 410, endPoint y: 280, distance: 127.2
click at [410, 280] on ul "Weakened brain architecture Disruptive behavior Learned helplessness Reduced en…" at bounding box center [624, 283] width 484 height 305
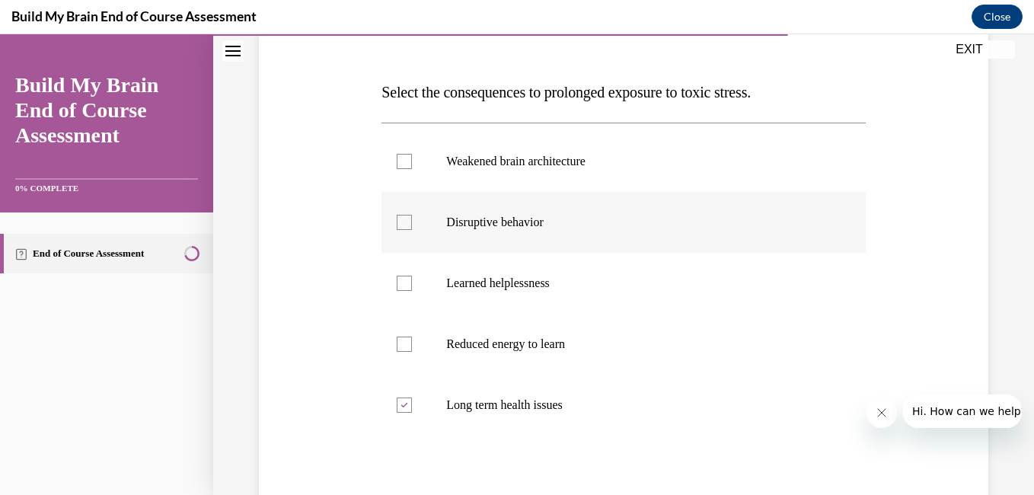
drag, startPoint x: 410, startPoint y: 280, endPoint x: 405, endPoint y: 224, distance: 56.5
click at [405, 224] on div at bounding box center [404, 222] width 15 height 15
click at [405, 224] on input "Disruptive behavior" at bounding box center [404, 222] width 15 height 15
checkbox input "true"
click at [400, 155] on div at bounding box center [404, 161] width 15 height 15
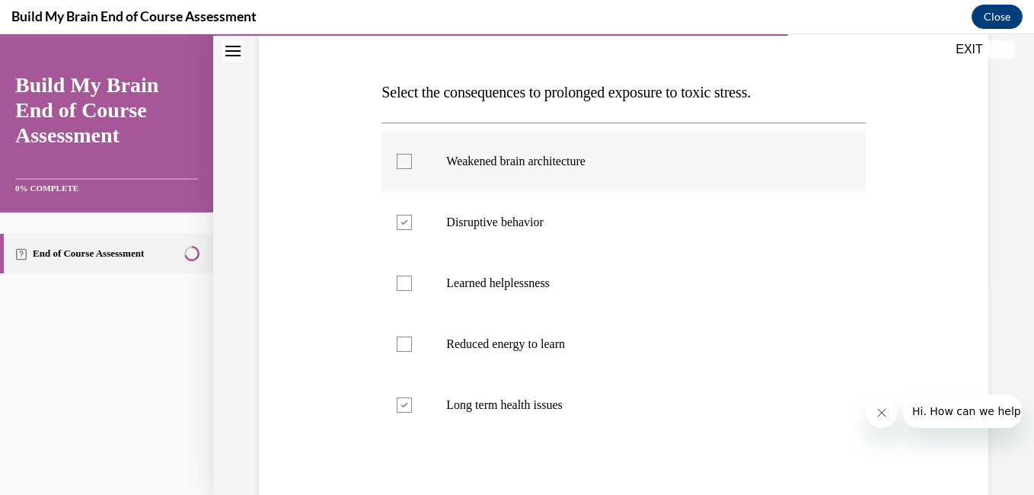
click at [400, 155] on input "Weakened brain architecture" at bounding box center [404, 161] width 15 height 15
click at [400, 155] on div at bounding box center [404, 161] width 15 height 15
click at [400, 155] on input "Weakened brain architecture" at bounding box center [404, 161] width 15 height 15
checkbox input "false"
click at [403, 282] on div at bounding box center [404, 283] width 15 height 15
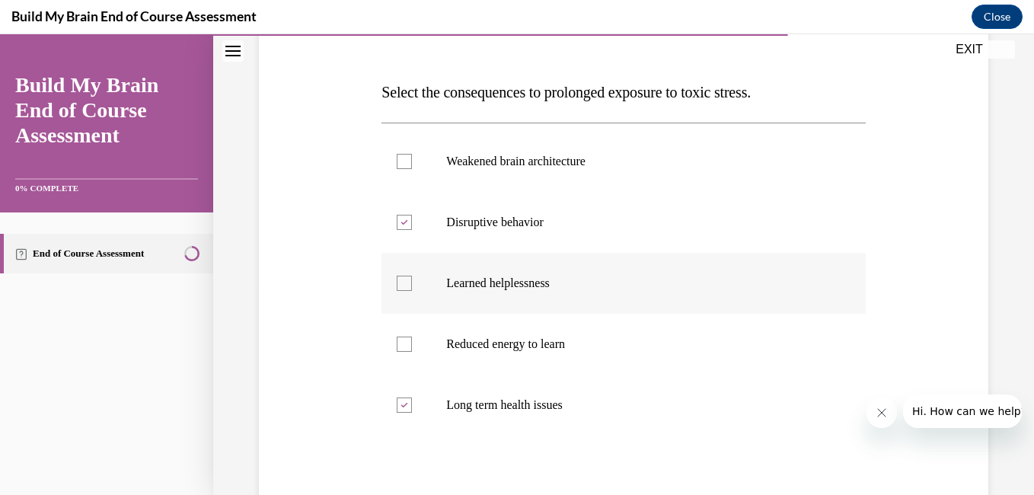
click at [403, 282] on input "Learned helplessness" at bounding box center [404, 283] width 15 height 15
checkbox input "true"
click at [401, 225] on icon at bounding box center [404, 222] width 7 height 5
click at [401, 225] on input "Disruptive behavior" at bounding box center [404, 222] width 15 height 15
checkbox input "false"
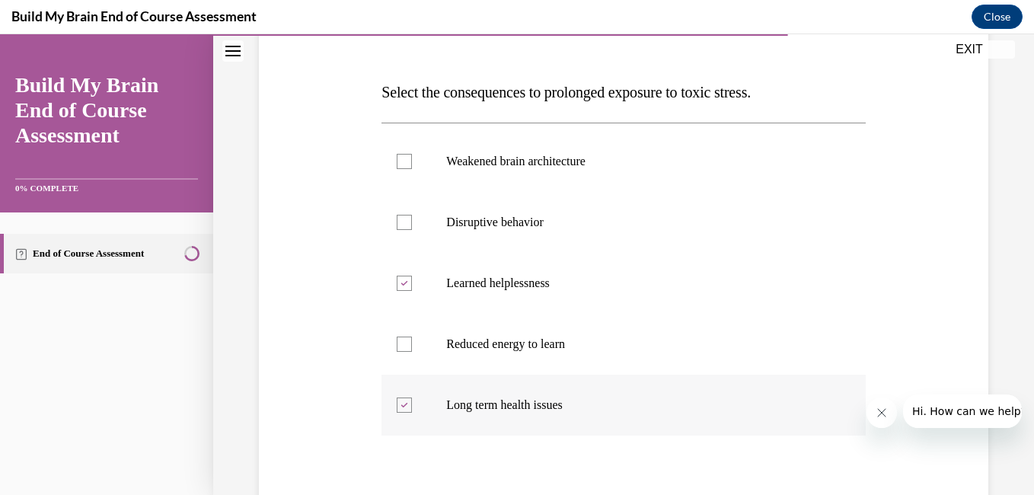
click at [404, 404] on icon at bounding box center [404, 405] width 7 height 5
click at [404, 404] on input "Long term health issues" at bounding box center [404, 404] width 15 height 15
click at [404, 404] on div at bounding box center [404, 404] width 15 height 15
click at [404, 404] on input "Long term health issues" at bounding box center [404, 404] width 15 height 15
checkbox input "true"
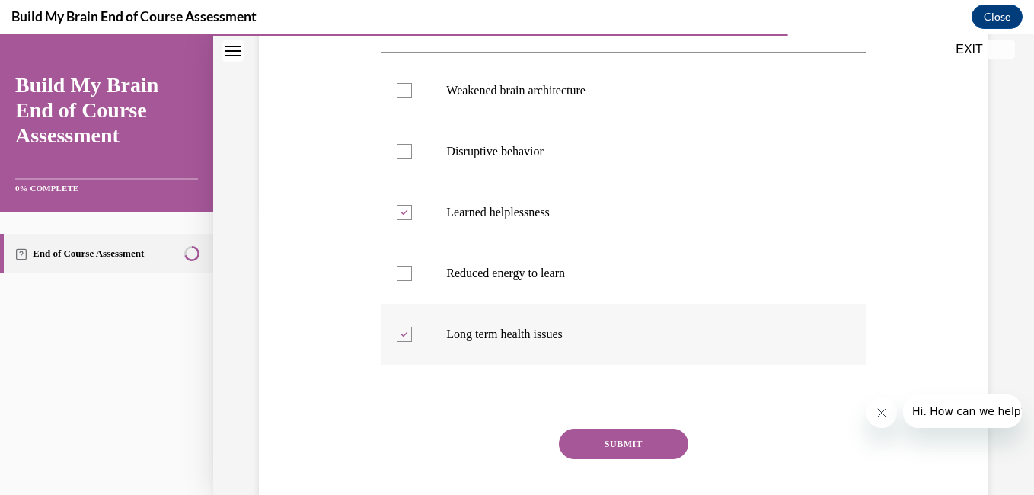
scroll to position [305, 0]
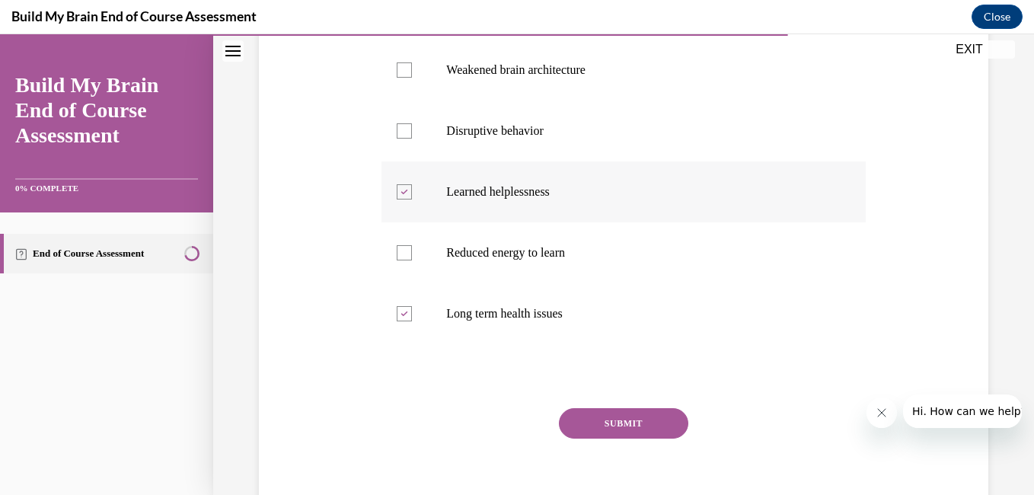
click at [407, 190] on div at bounding box center [404, 191] width 15 height 15
click at [407, 190] on input "Learned helplessness" at bounding box center [404, 191] width 15 height 15
click at [407, 190] on div at bounding box center [404, 191] width 15 height 15
click at [407, 190] on input "Learned helplessness" at bounding box center [404, 191] width 15 height 15
checkbox input "true"
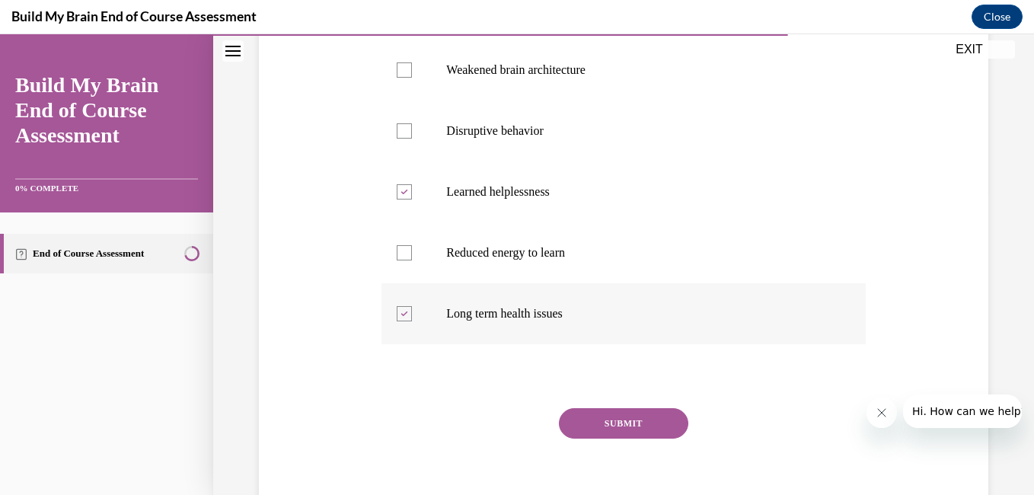
click at [406, 308] on div at bounding box center [404, 313] width 15 height 15
click at [406, 308] on input "Long term health issues" at bounding box center [404, 313] width 15 height 15
checkbox input "false"
click at [642, 422] on button "SUBMIT" at bounding box center [623, 423] width 129 height 30
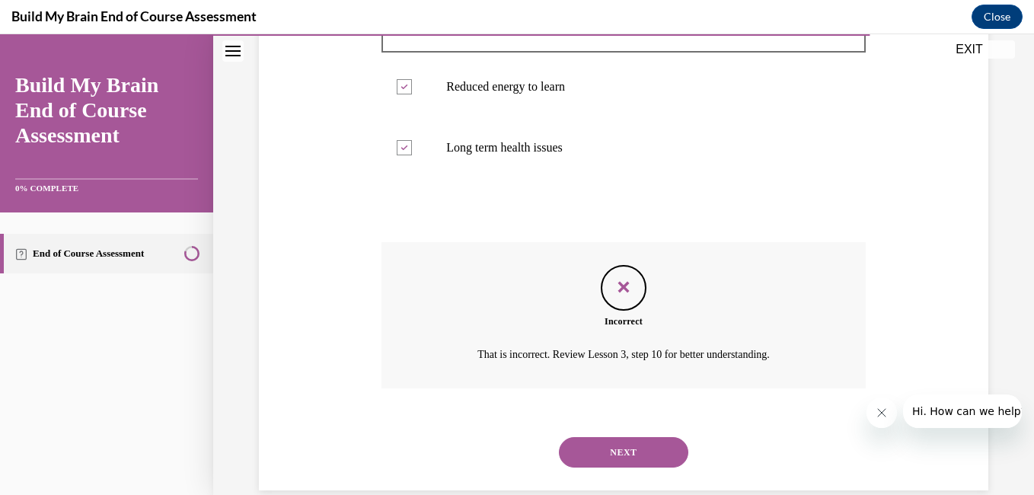
scroll to position [496, 0]
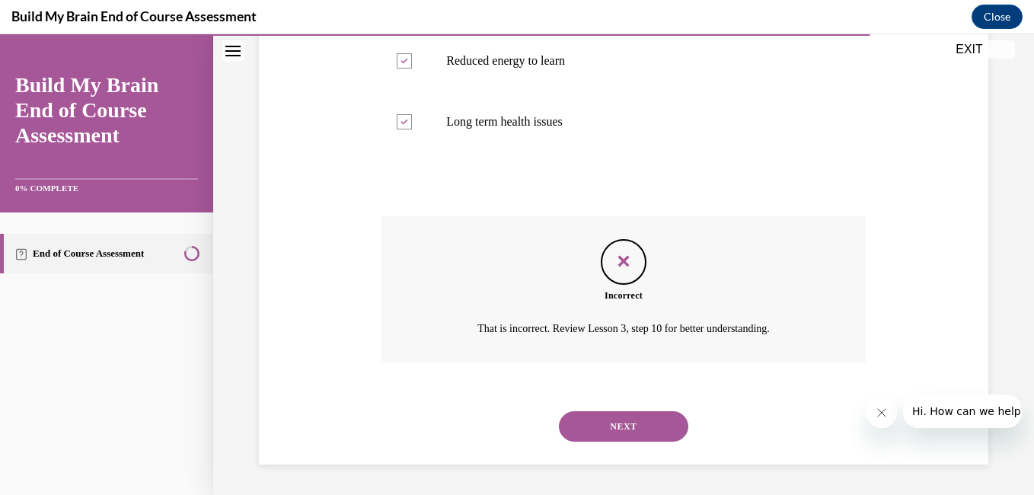
click at [642, 422] on button "NEXT" at bounding box center [623, 426] width 129 height 30
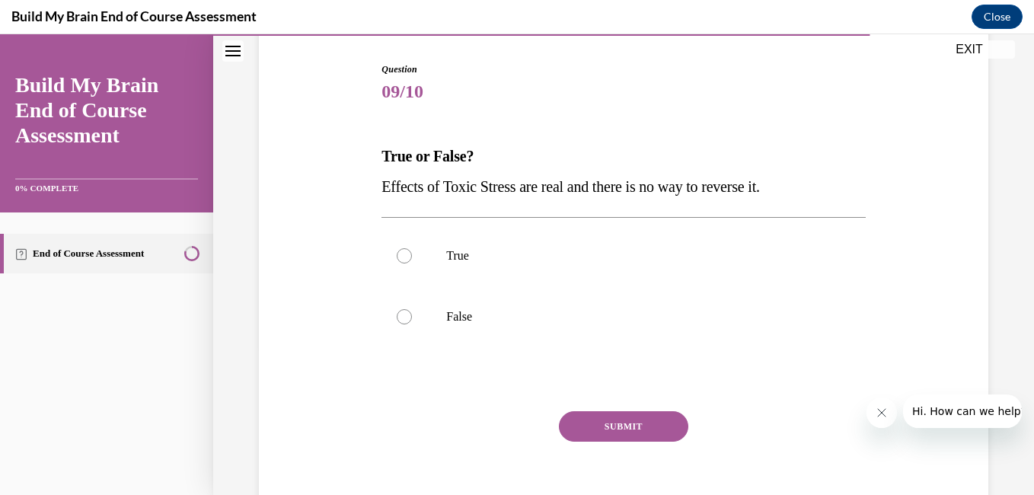
scroll to position [152, 0]
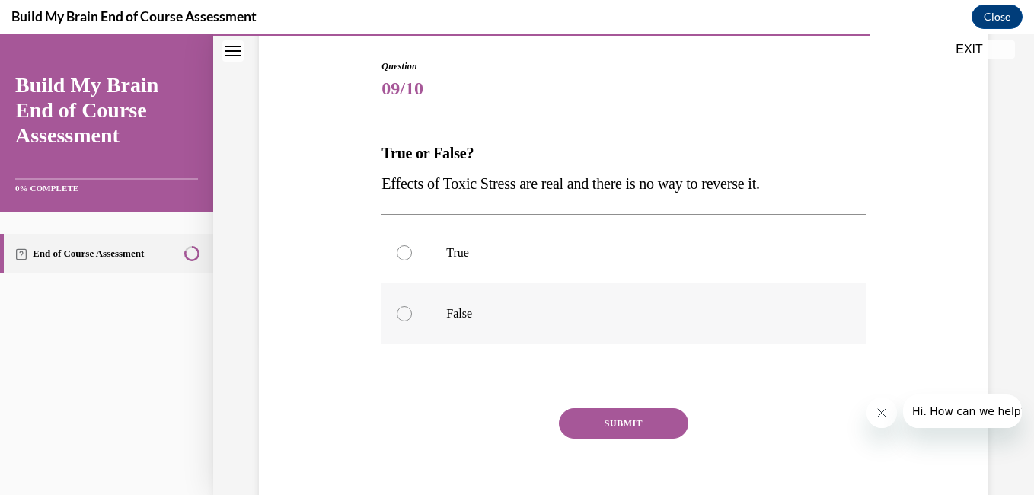
click at [401, 315] on div at bounding box center [404, 313] width 15 height 15
click at [401, 315] on input "False" at bounding box center [404, 313] width 15 height 15
radio input "true"
click at [620, 420] on button "SUBMIT" at bounding box center [623, 423] width 129 height 30
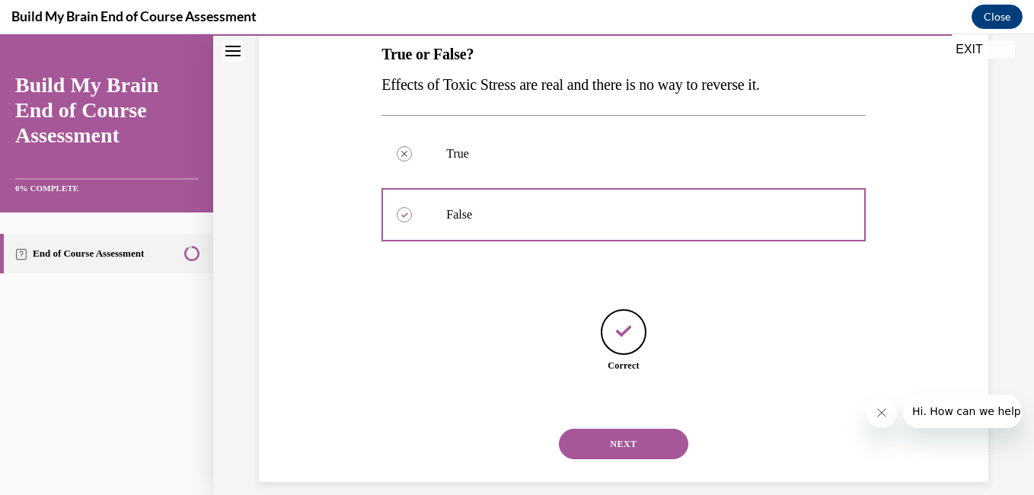
scroll to position [269, 0]
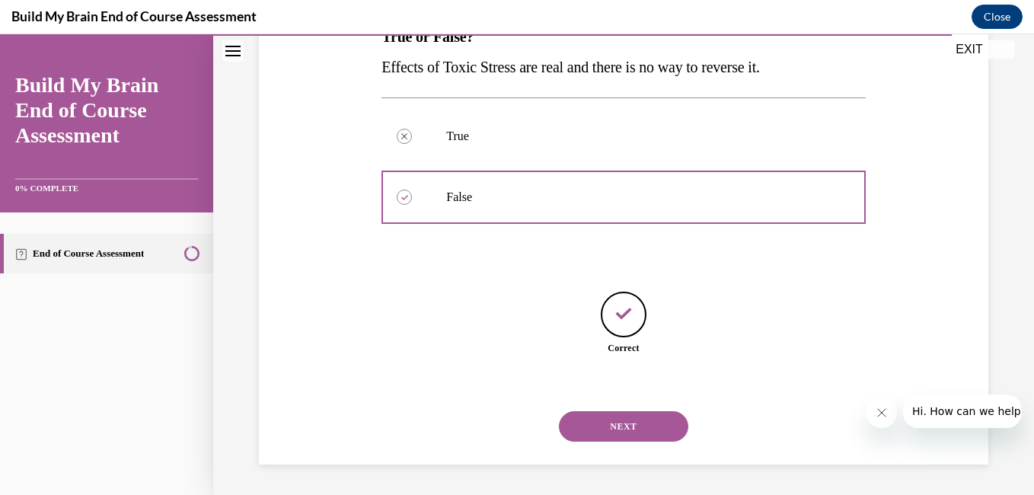
click at [620, 420] on button "NEXT" at bounding box center [623, 426] width 129 height 30
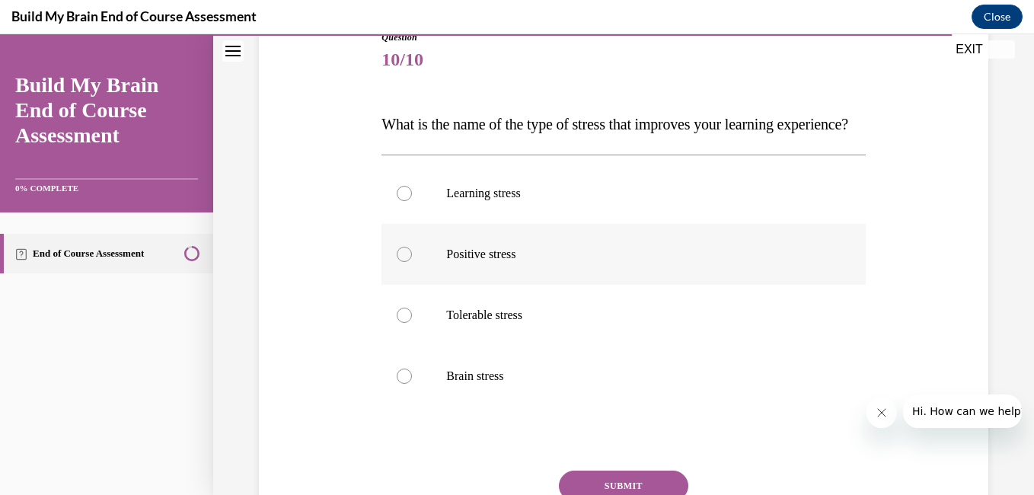
scroll to position [183, 0]
click at [401, 260] on div at bounding box center [404, 252] width 15 height 15
click at [401, 260] on input "Positive stress" at bounding box center [404, 252] width 15 height 15
radio input "true"
click at [397, 306] on input "Tolerable stress" at bounding box center [404, 313] width 15 height 15
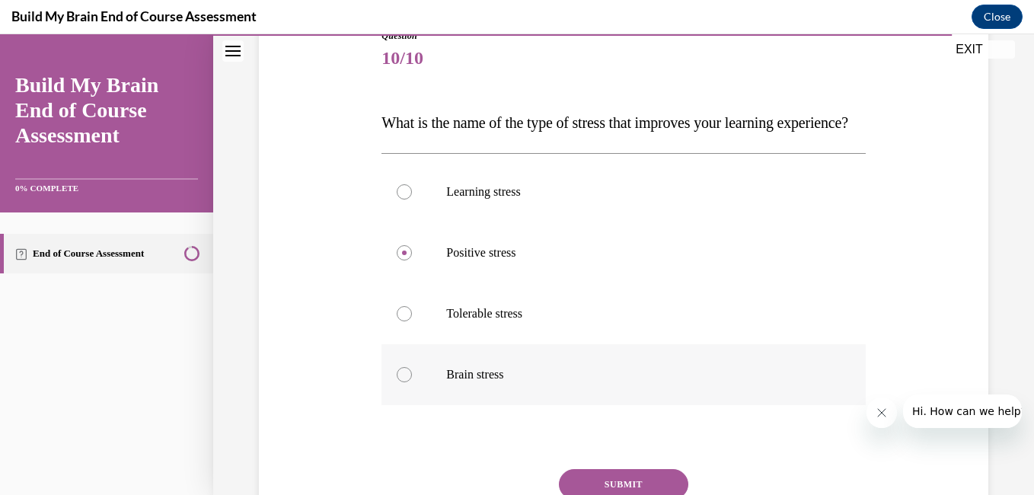
radio input "true"
click at [397, 367] on input "Brain stress" at bounding box center [404, 374] width 15 height 15
radio input "true"
click at [1010, 480] on div "Question 10/10 What is the name of the type of stress that improves your learni…" at bounding box center [623, 261] width 821 height 725
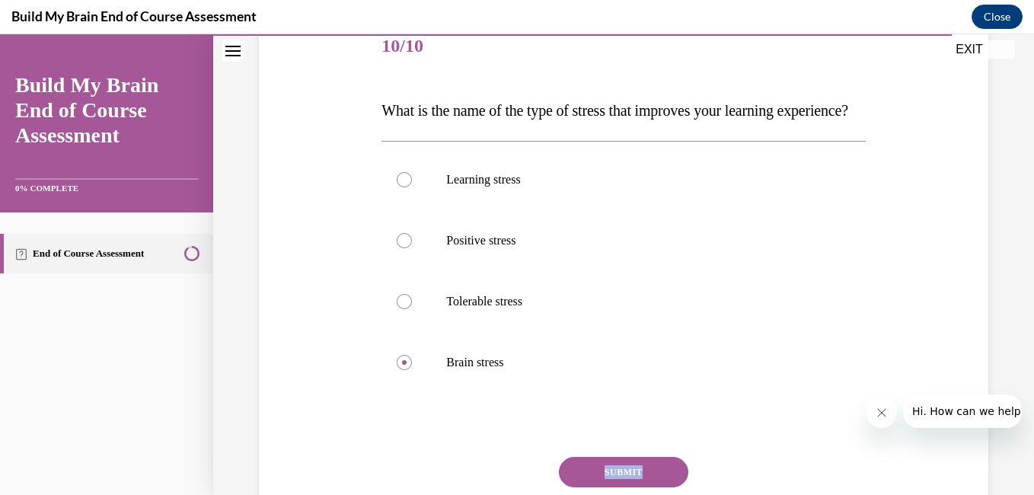
click at [1010, 480] on div "Question 10/10 What is the name of the type of stress that improves your learni…" at bounding box center [623, 249] width 821 height 725
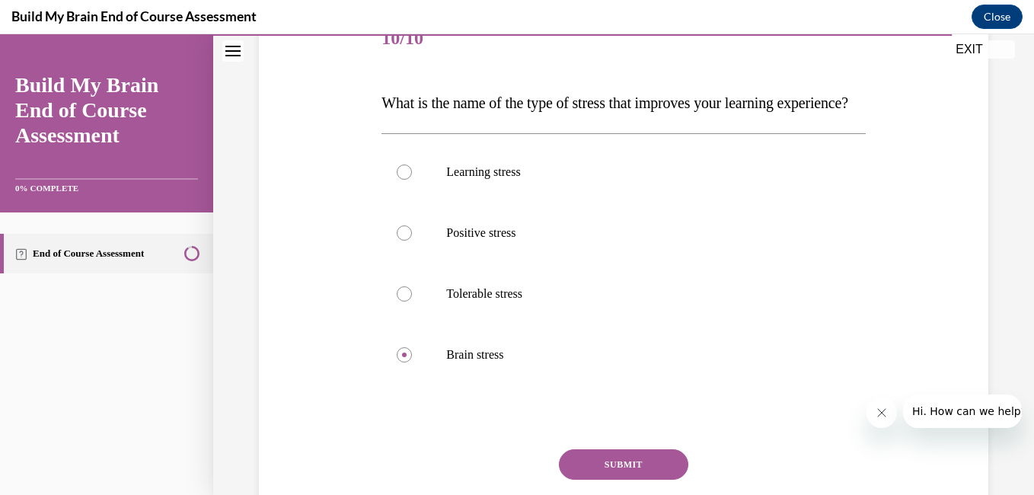
click at [1010, 480] on div "Question 10/10 What is the name of the type of stress that improves your learni…" at bounding box center [623, 242] width 821 height 725
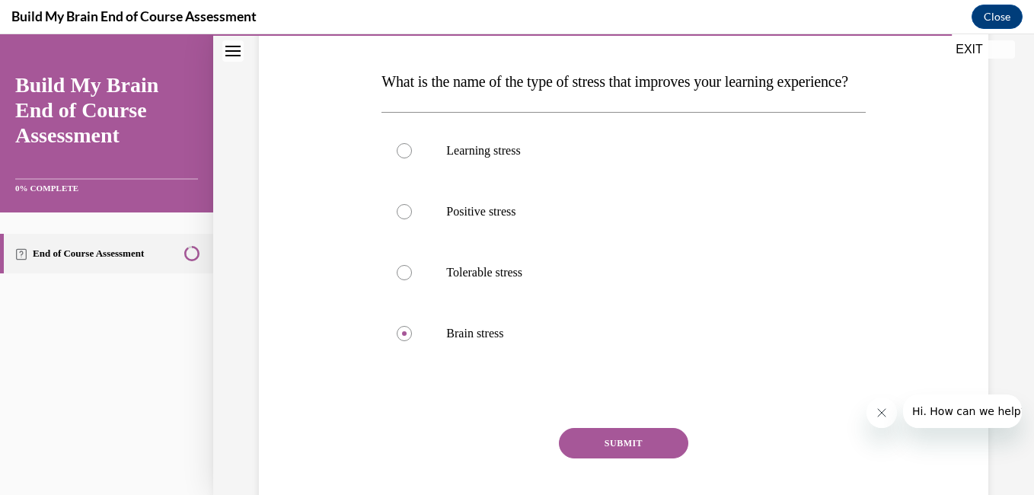
click at [1010, 480] on div "Question 10/10 What is the name of the type of stress that improves your learni…" at bounding box center [623, 220] width 821 height 725
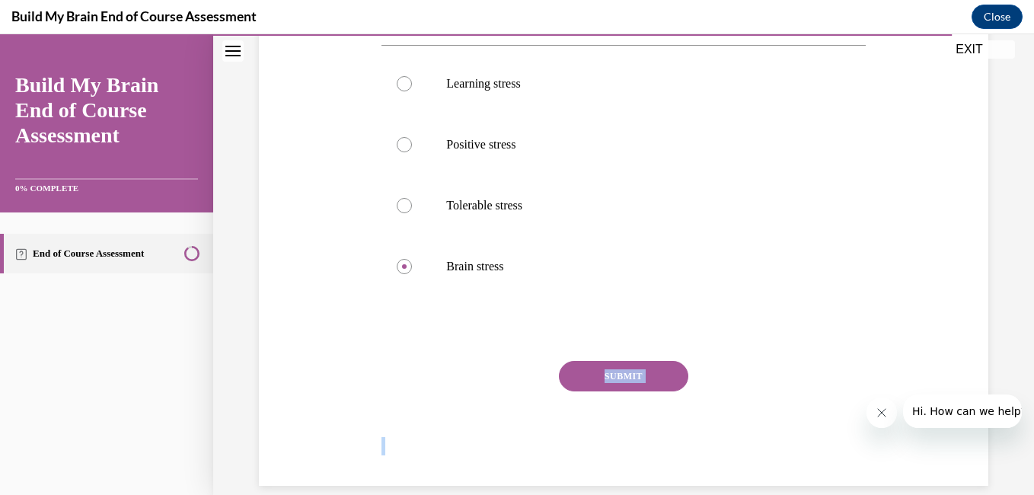
scroll to position [310, 0]
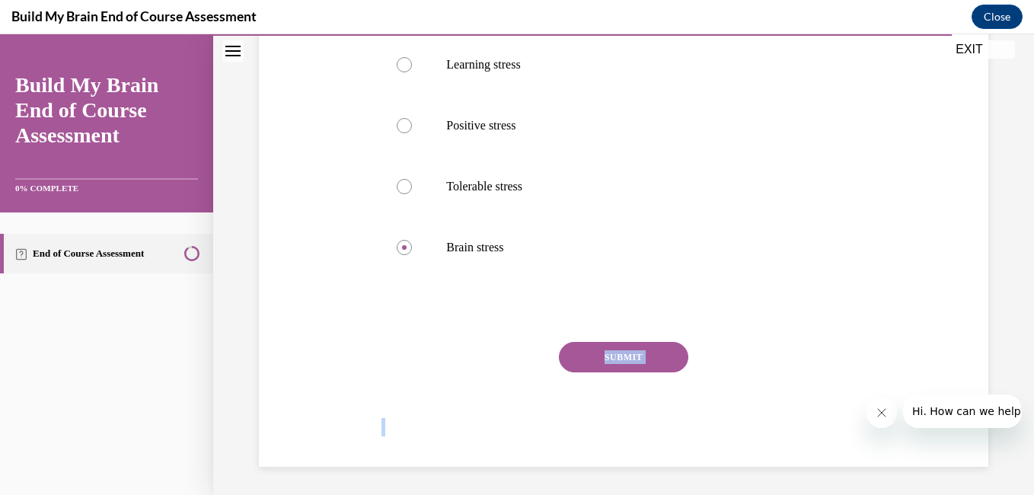
drag, startPoint x: 1010, startPoint y: 480, endPoint x: 244, endPoint y: 413, distance: 768.3
click at [244, 413] on div "Question 10/10 What is the name of the type of stress that improves your learni…" at bounding box center [623, 134] width 821 height 725
drag, startPoint x: 244, startPoint y: 413, endPoint x: 403, endPoint y: 157, distance: 300.9
click at [403, 133] on div at bounding box center [404, 125] width 15 height 15
click at [403, 133] on input "Positive stress" at bounding box center [404, 125] width 15 height 15
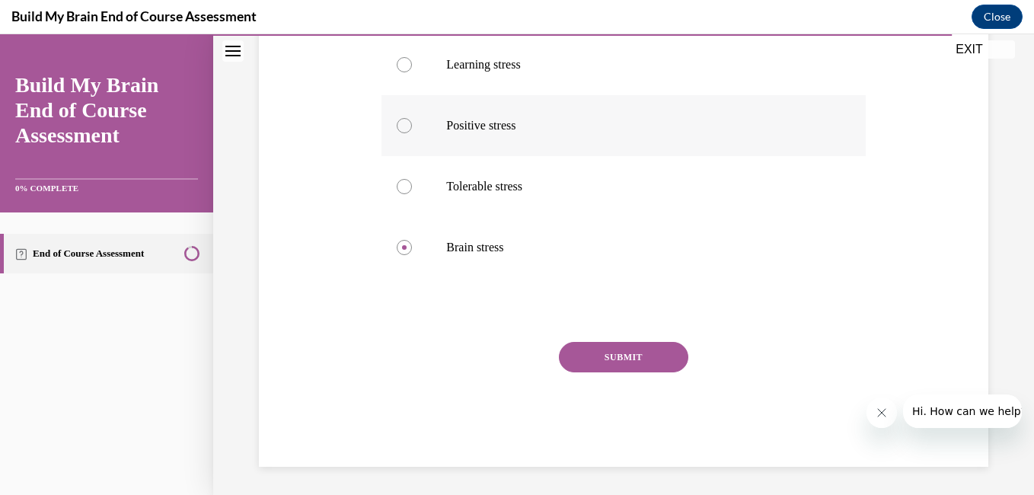
radio input "true"
click at [589, 372] on button "SUBMIT" at bounding box center [623, 357] width 129 height 30
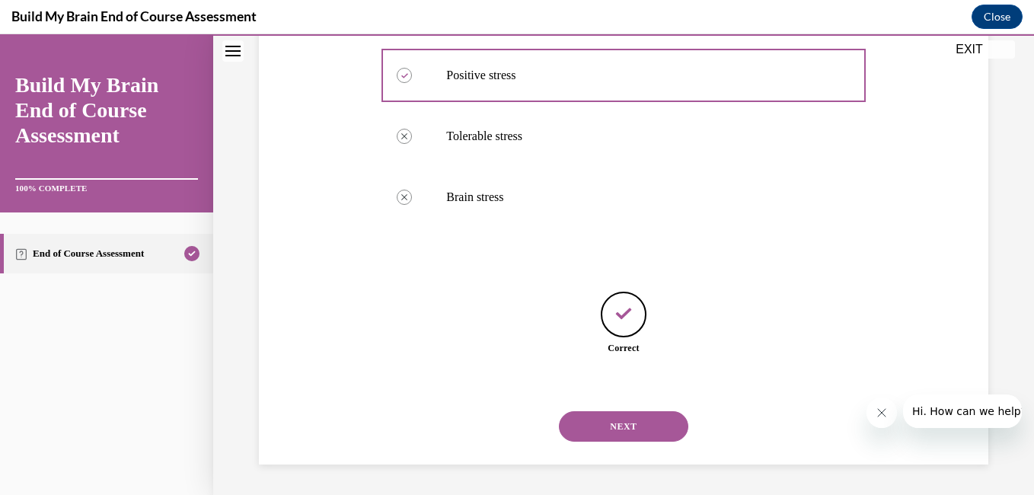
scroll to position [391, 0]
click at [635, 423] on button "NEXT" at bounding box center [623, 426] width 129 height 30
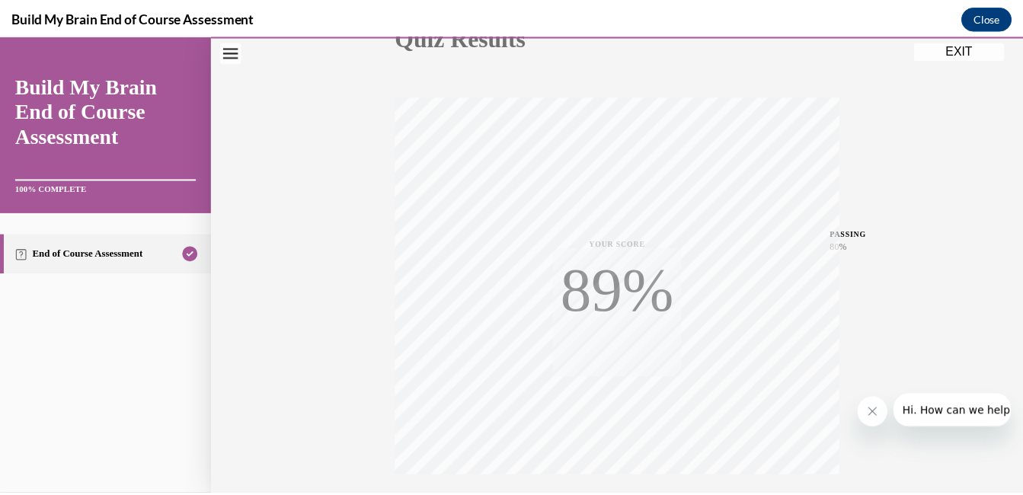
scroll to position [320, 0]
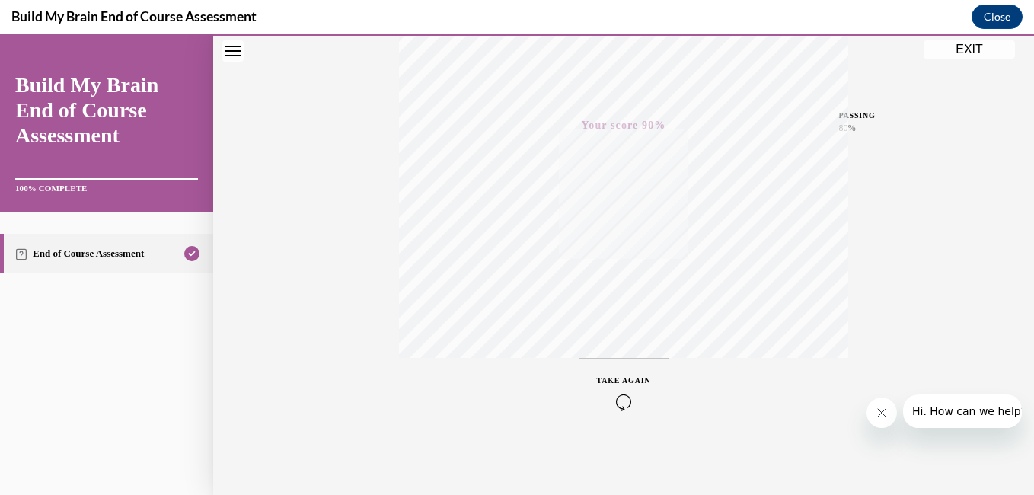
click at [985, 52] on button "EXIT" at bounding box center [969, 49] width 91 height 18
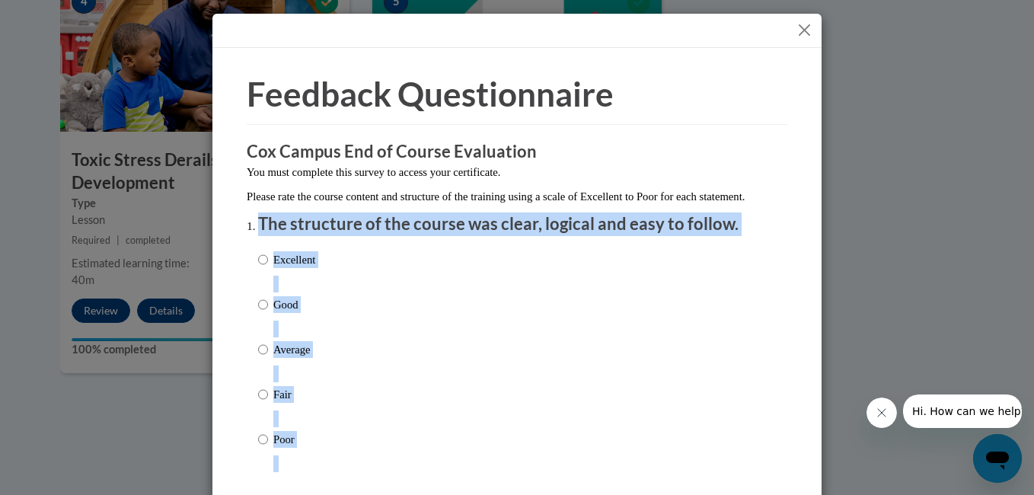
drag, startPoint x: 985, startPoint y: 18, endPoint x: 753, endPoint y: 219, distance: 307.2
click at [753, 219] on div "Feedback Questionnaire Rate Course Comments Cox Campus End of Course Evaluation…" at bounding box center [517, 247] width 1034 height 495
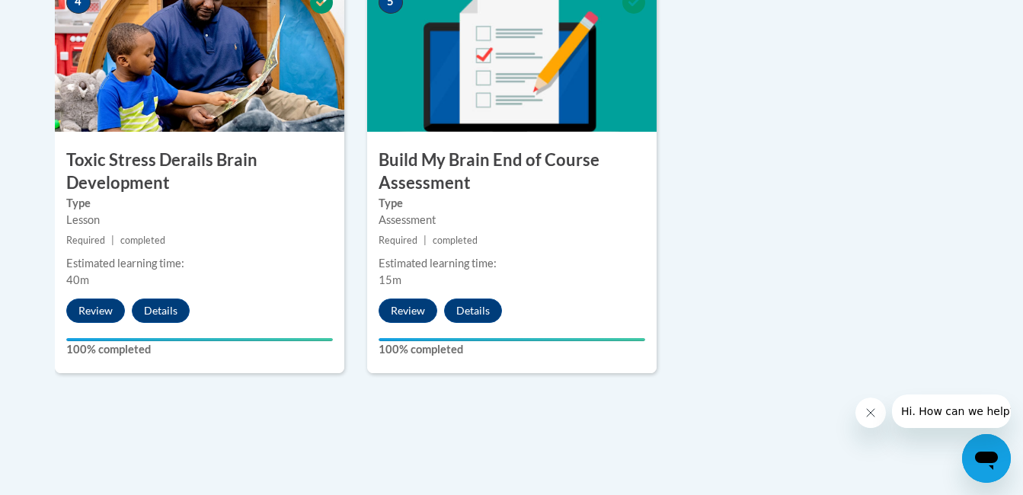
drag, startPoint x: 753, startPoint y: 219, endPoint x: 992, endPoint y: 161, distance: 245.8
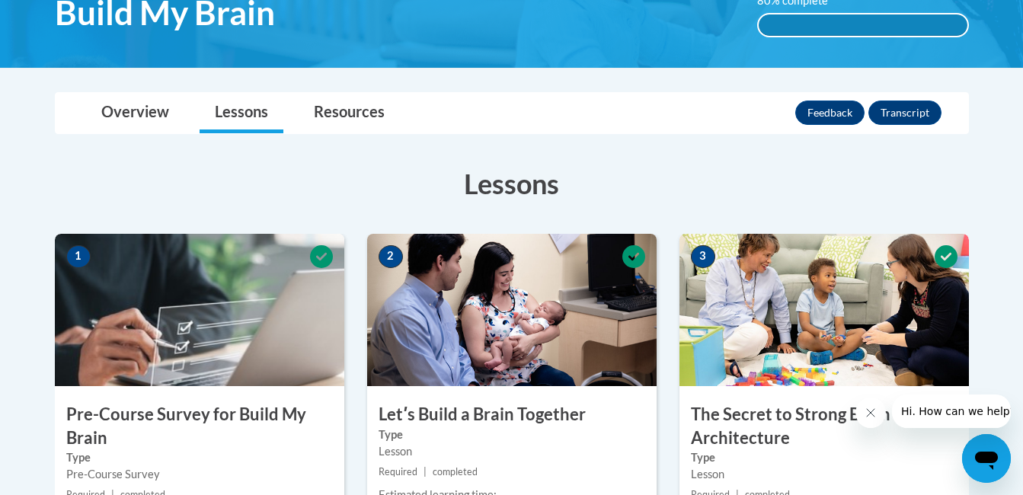
scroll to position [276, 0]
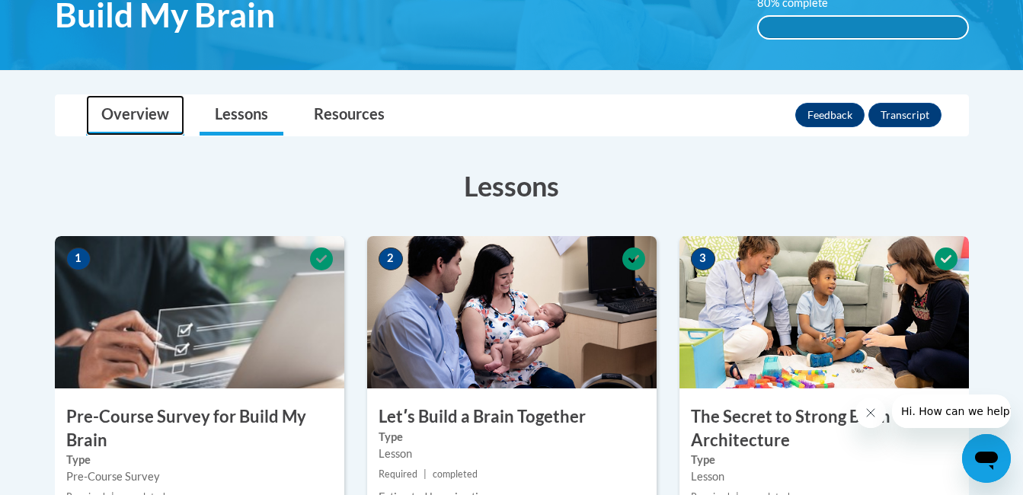
click at [152, 116] on link "Overview" at bounding box center [135, 115] width 98 height 40
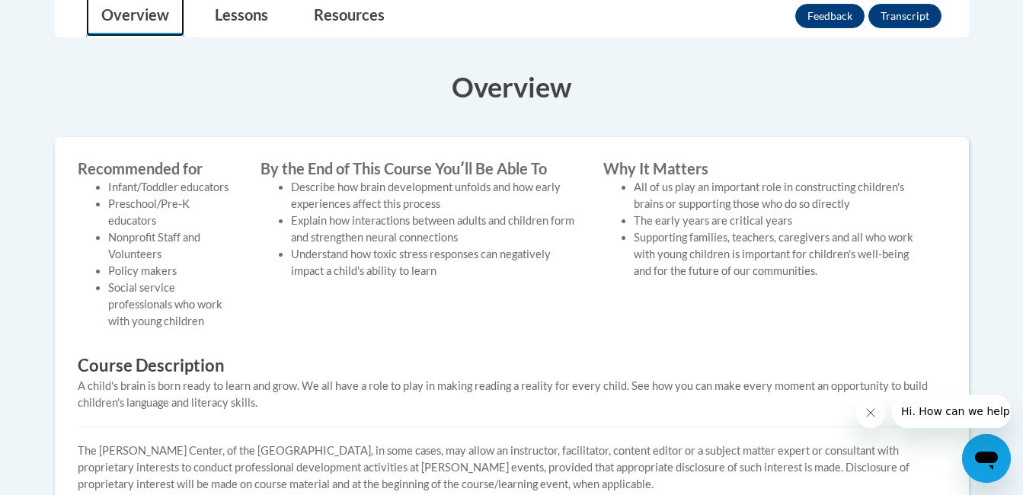
scroll to position [208, 0]
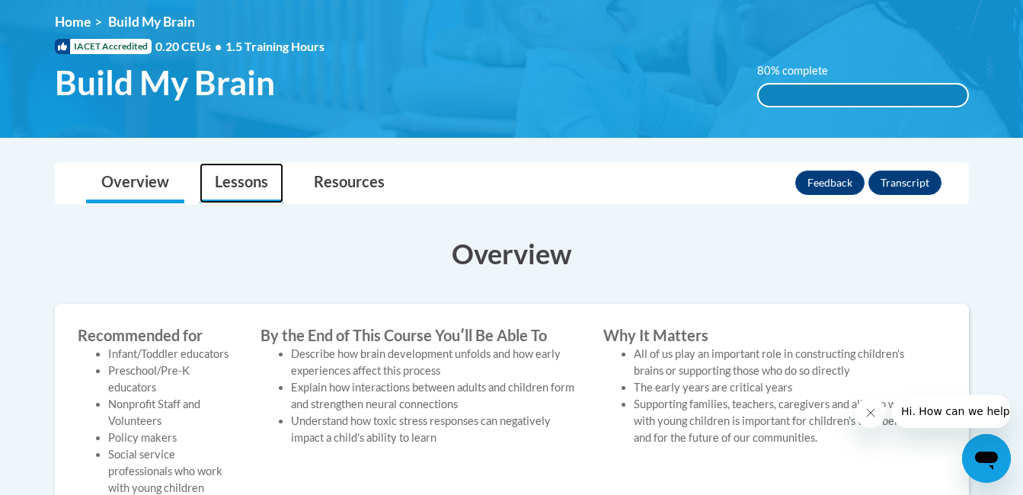
click at [244, 182] on link "Lessons" at bounding box center [242, 183] width 84 height 40
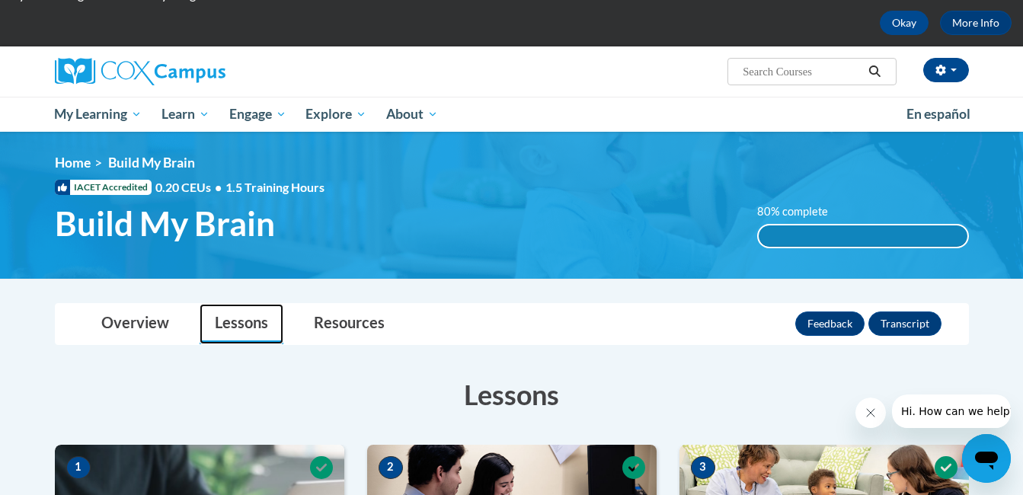
scroll to position [25, 0]
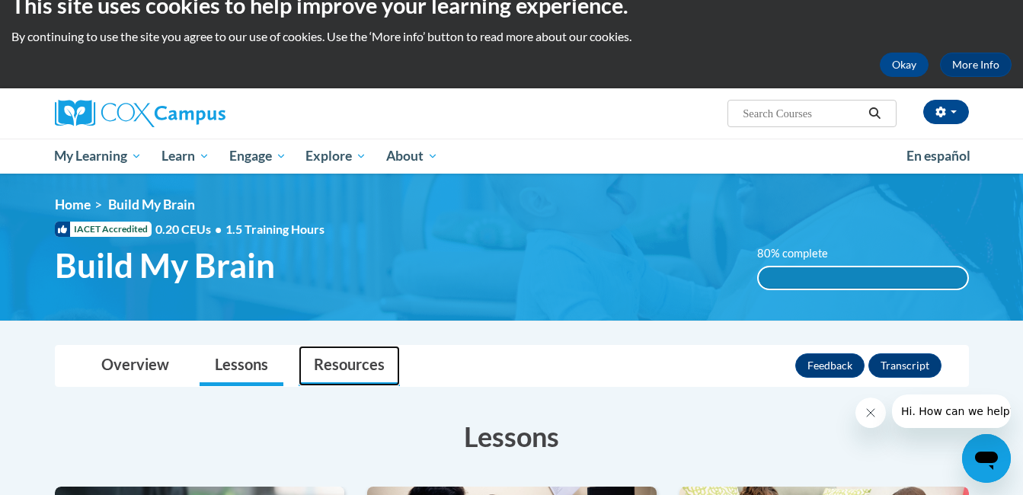
click at [342, 367] on link "Resources" at bounding box center [349, 366] width 101 height 40
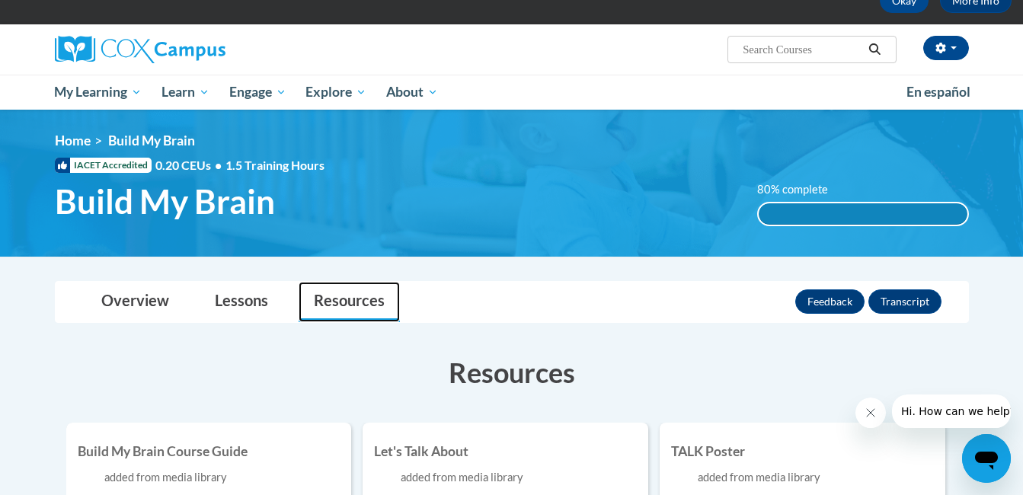
scroll to position [86, 0]
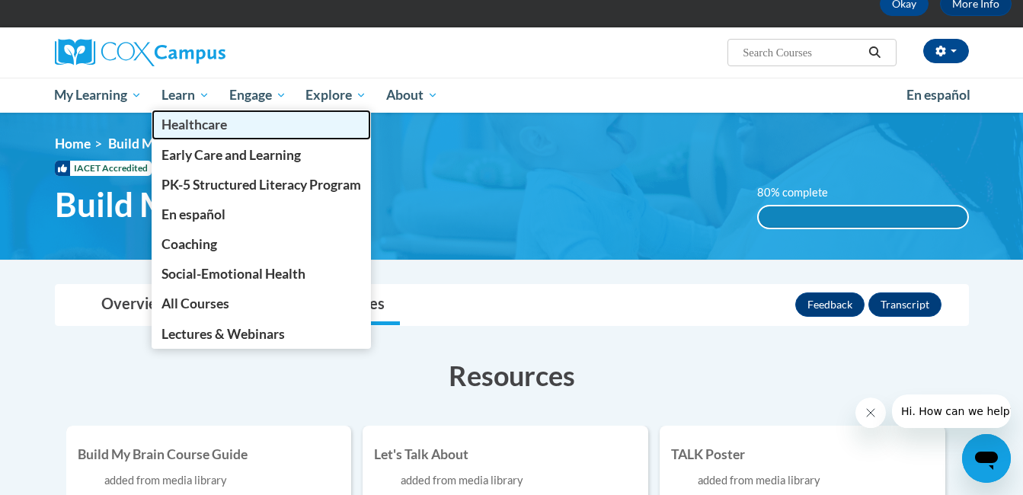
click at [184, 133] on link "Healthcare" at bounding box center [261, 125] width 219 height 30
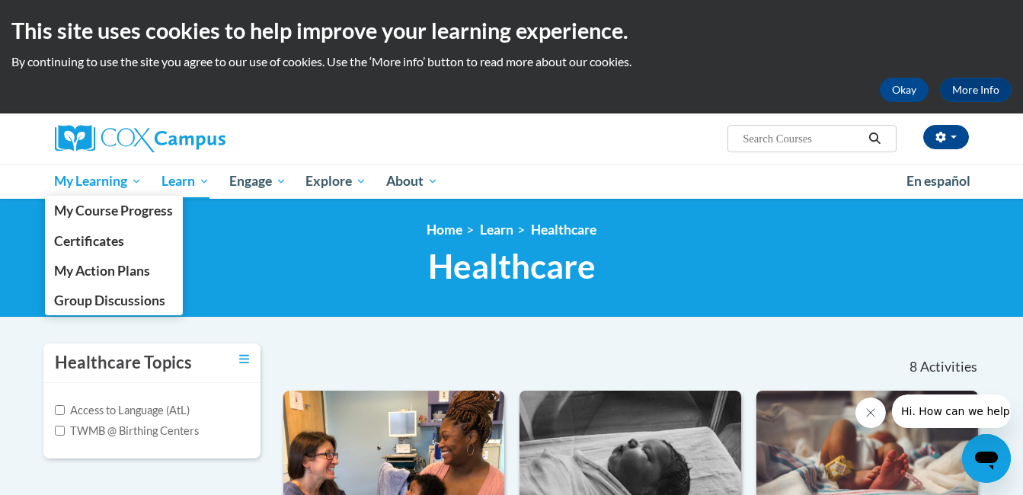
click at [105, 185] on span "My Learning" at bounding box center [98, 181] width 88 height 18
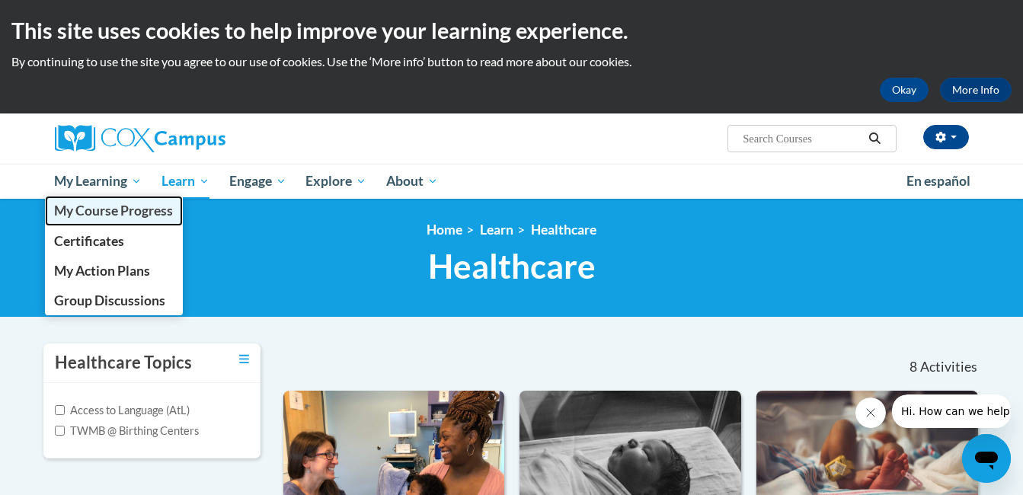
click at [110, 207] on span "My Course Progress" at bounding box center [113, 211] width 119 height 16
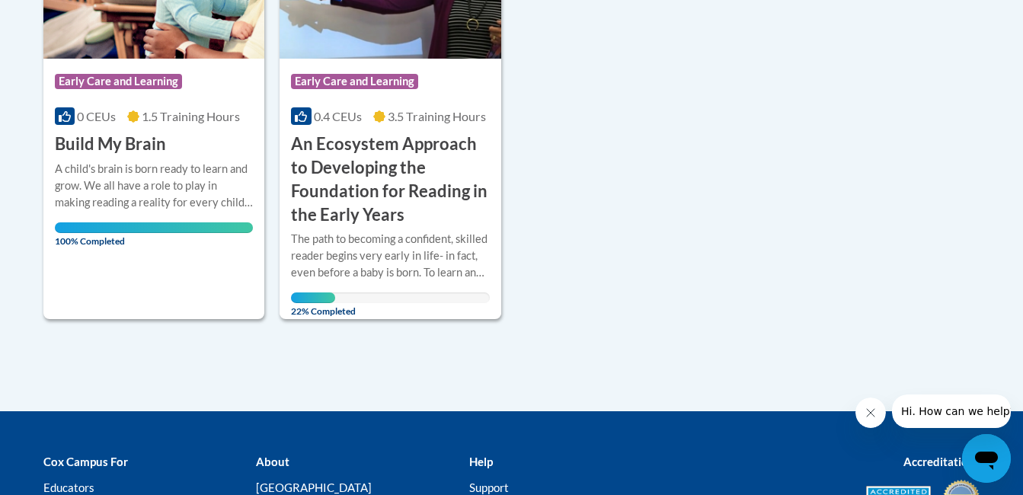
scroll to position [457, 0]
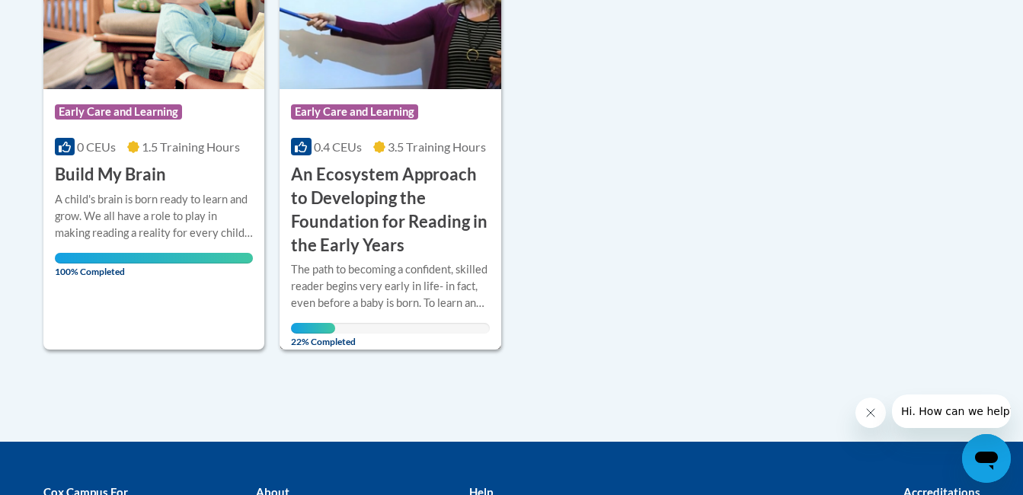
click at [429, 187] on h3 "An Ecosystem Approach to Developing the Foundation for Reading in the Early Yea…" at bounding box center [390, 210] width 199 height 94
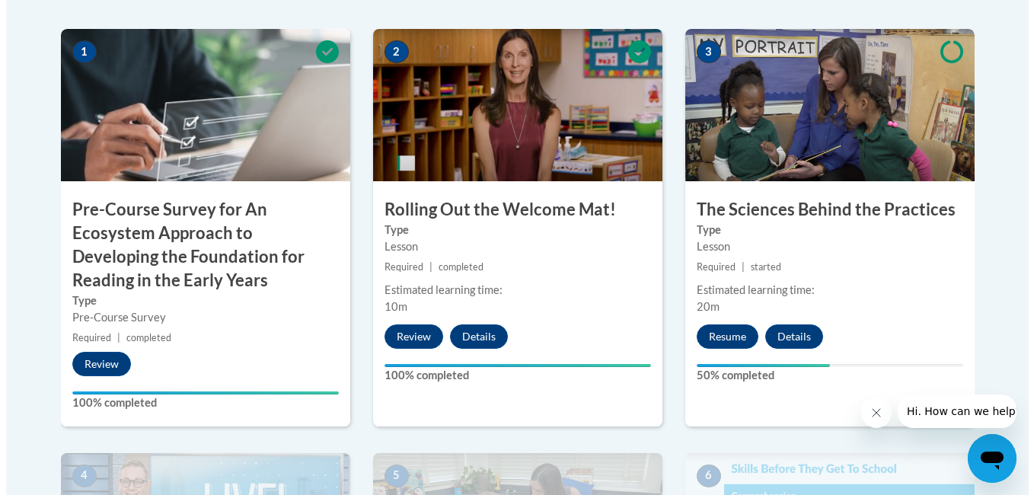
scroll to position [487, 0]
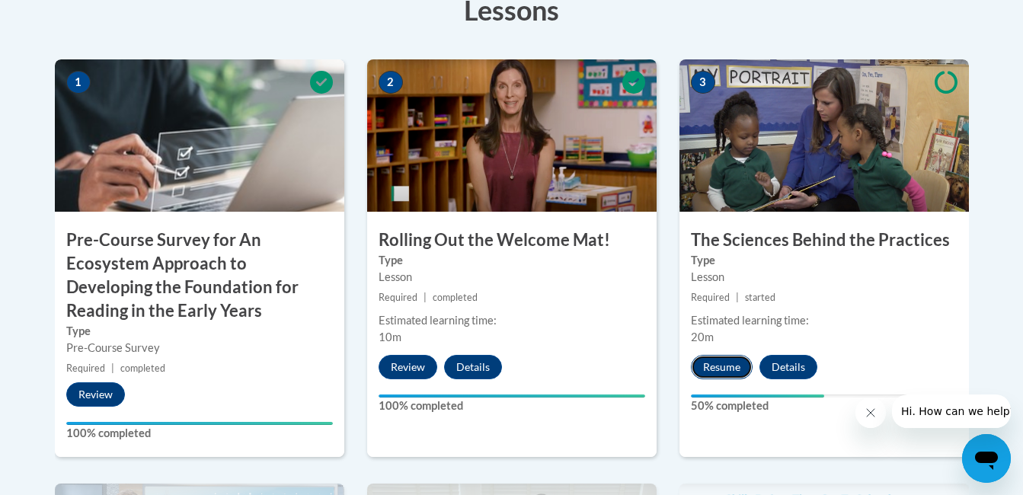
click at [718, 364] on button "Resume" at bounding box center [722, 367] width 62 height 24
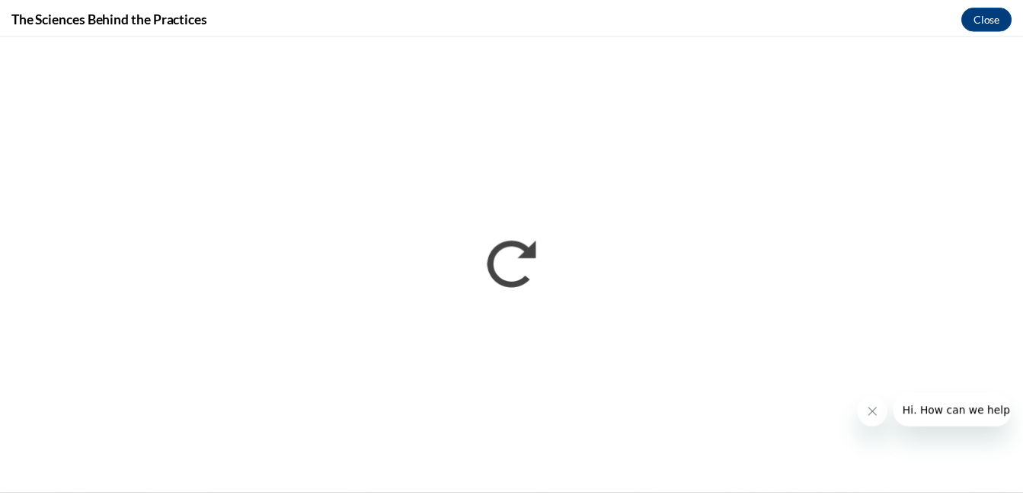
scroll to position [0, 0]
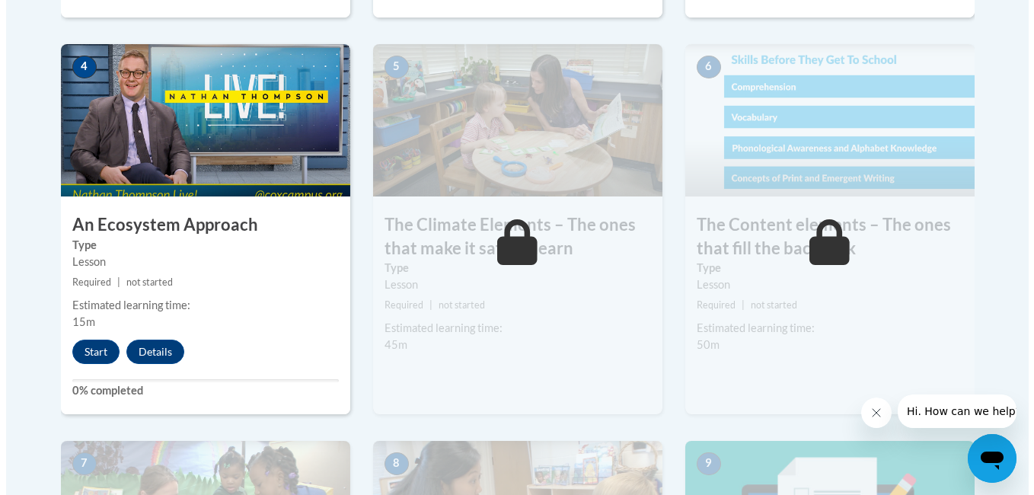
scroll to position [903, 0]
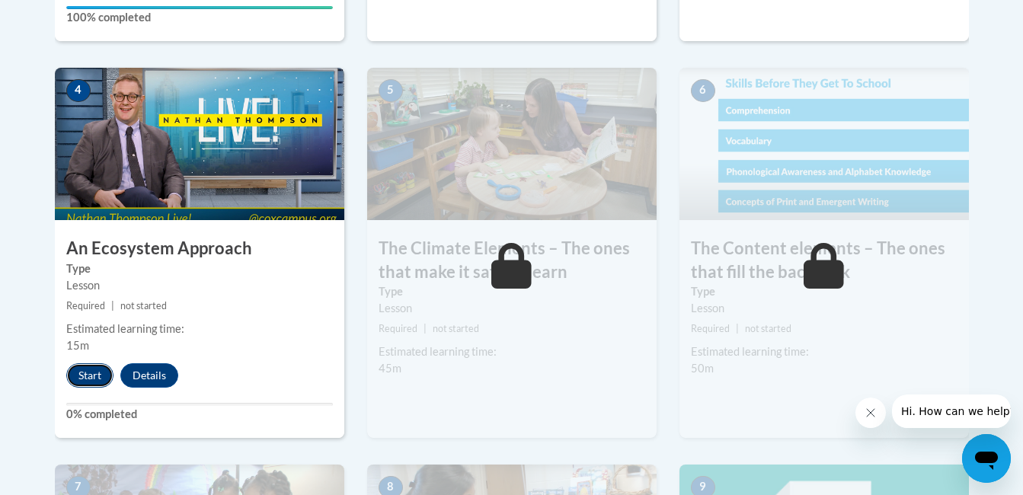
click at [78, 375] on button "Start" at bounding box center [89, 375] width 47 height 24
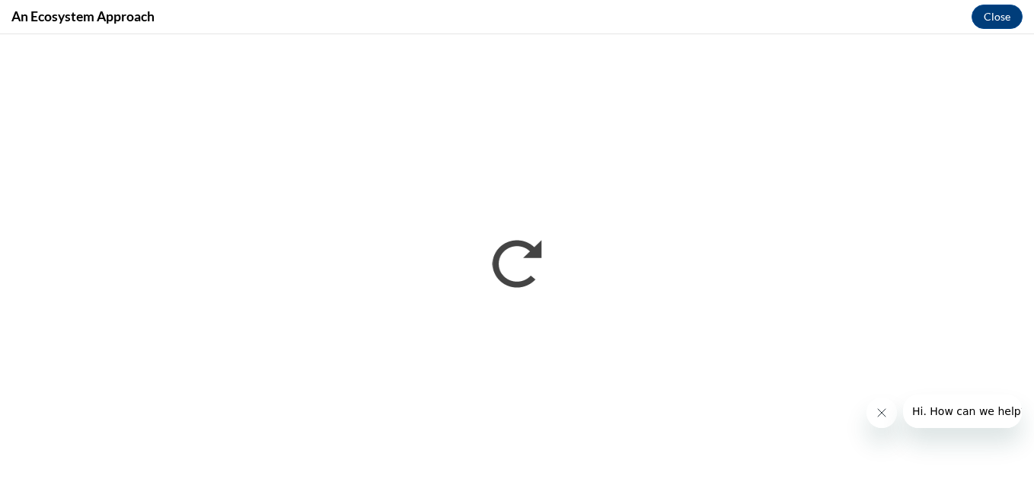
scroll to position [0, 0]
